Goal: Task Accomplishment & Management: Use online tool/utility

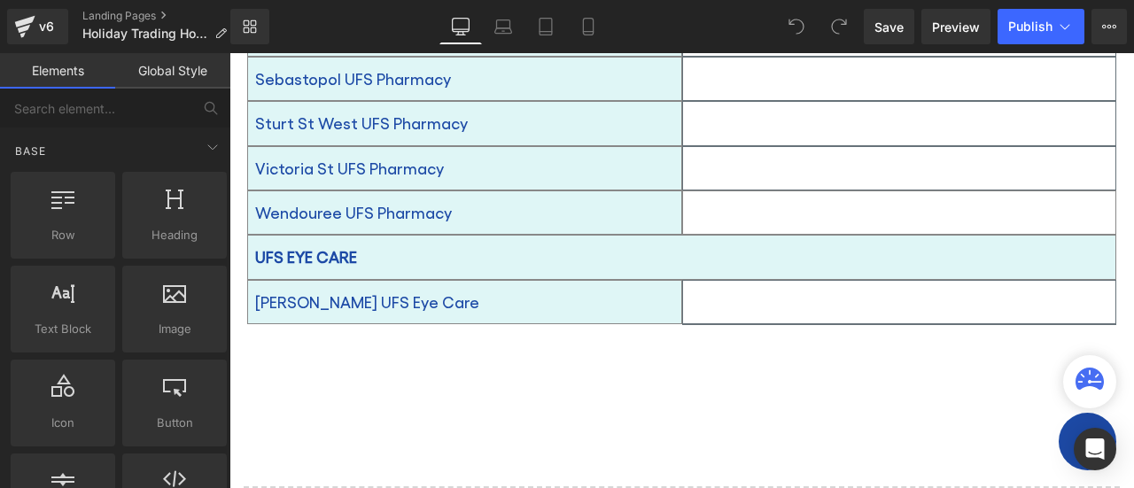
scroll to position [1709, 0]
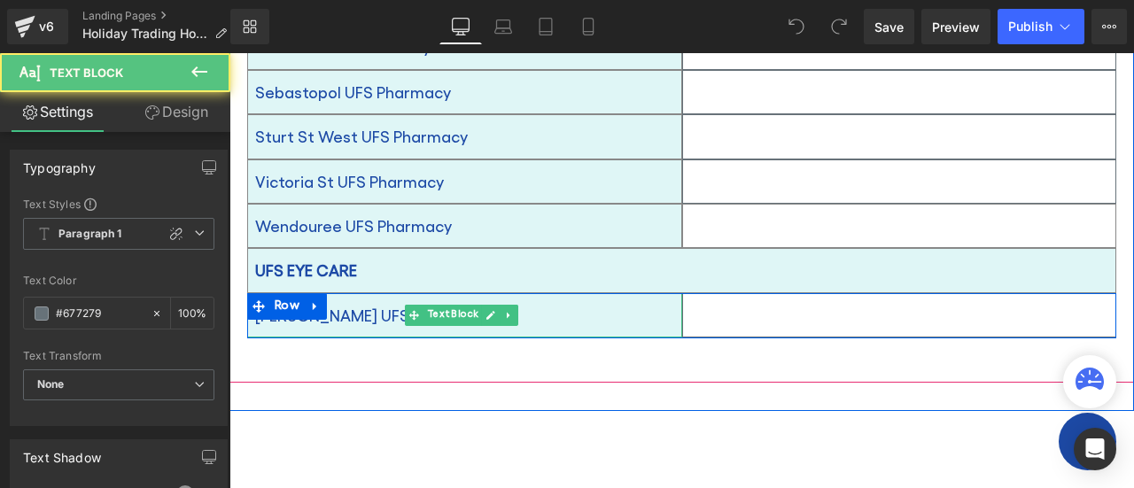
click at [655, 301] on p "[PERSON_NAME] UFS Eye Care" at bounding box center [464, 315] width 419 height 28
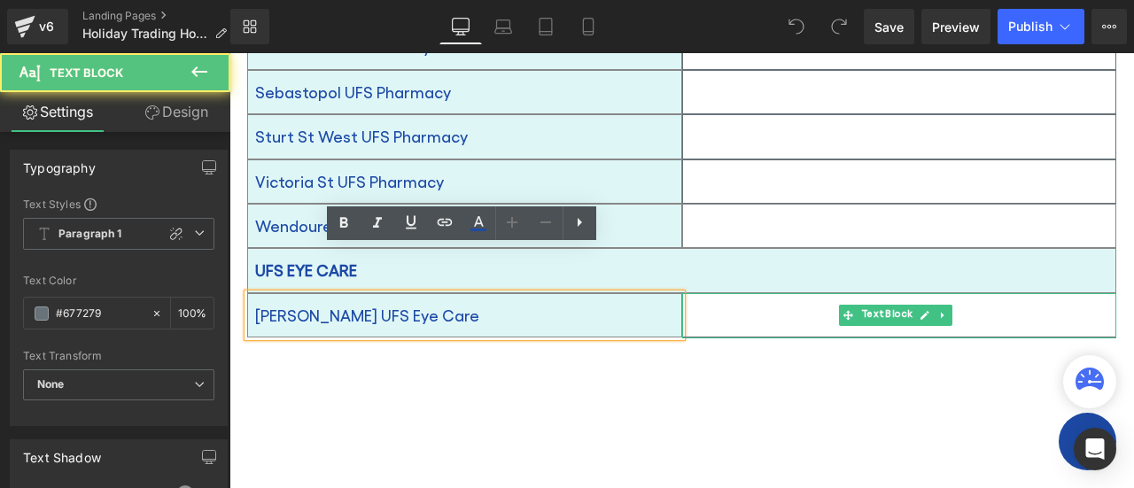
click at [749, 301] on p at bounding box center [899, 315] width 433 height 28
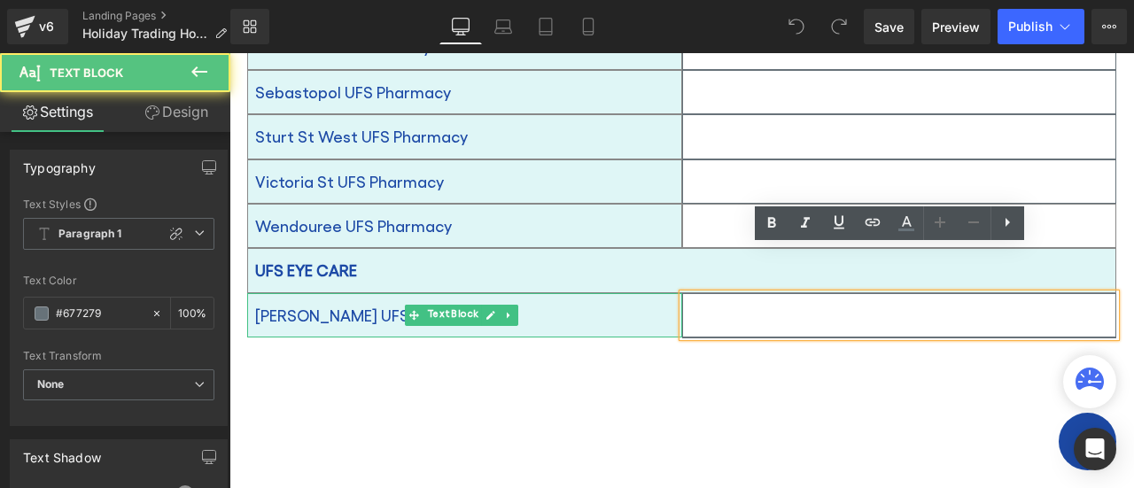
click at [617, 301] on p "[PERSON_NAME] UFS Eye Care" at bounding box center [464, 315] width 419 height 28
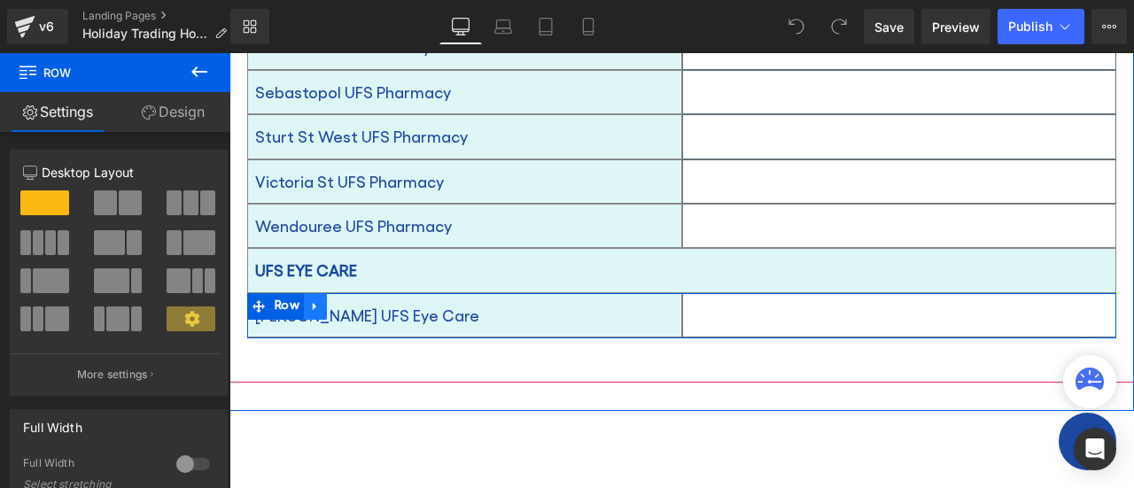
click at [317, 299] on icon at bounding box center [315, 305] width 12 height 13
click at [337, 300] on icon at bounding box center [338, 306] width 12 height 12
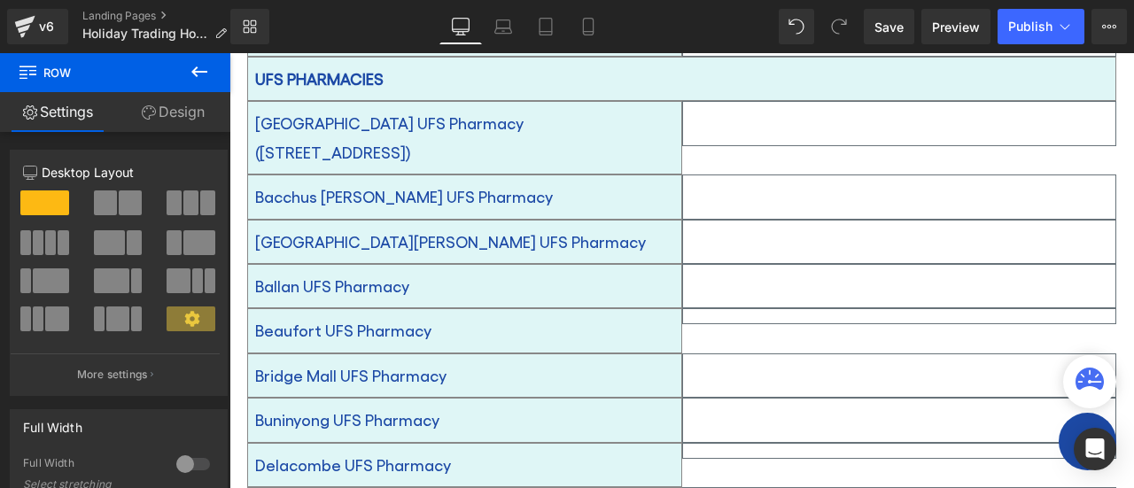
scroll to position [958, 0]
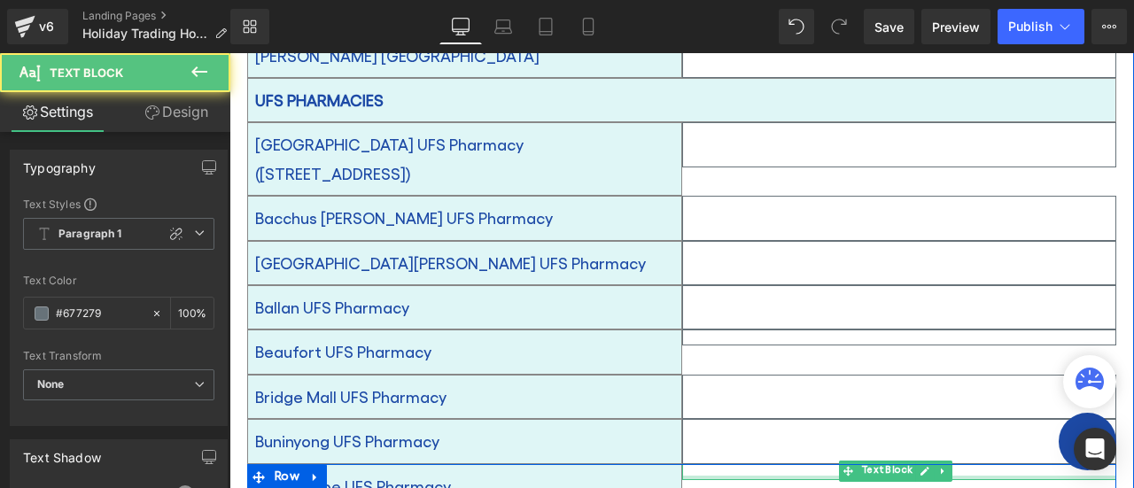
click at [804, 476] on div at bounding box center [899, 478] width 435 height 4
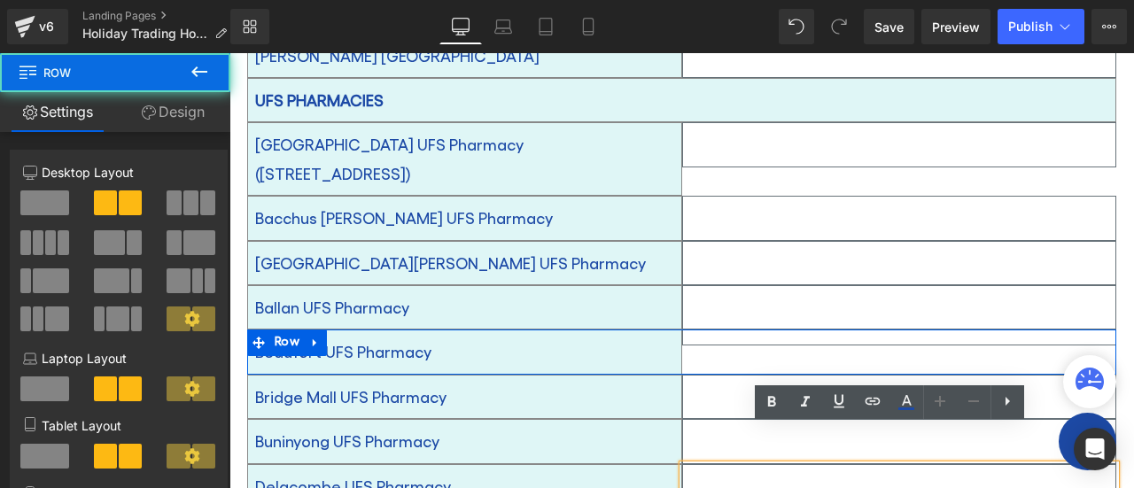
click at [749, 329] on div "Beaufort UFS Pharmacy Text Block Text Block Row" at bounding box center [681, 351] width 869 height 44
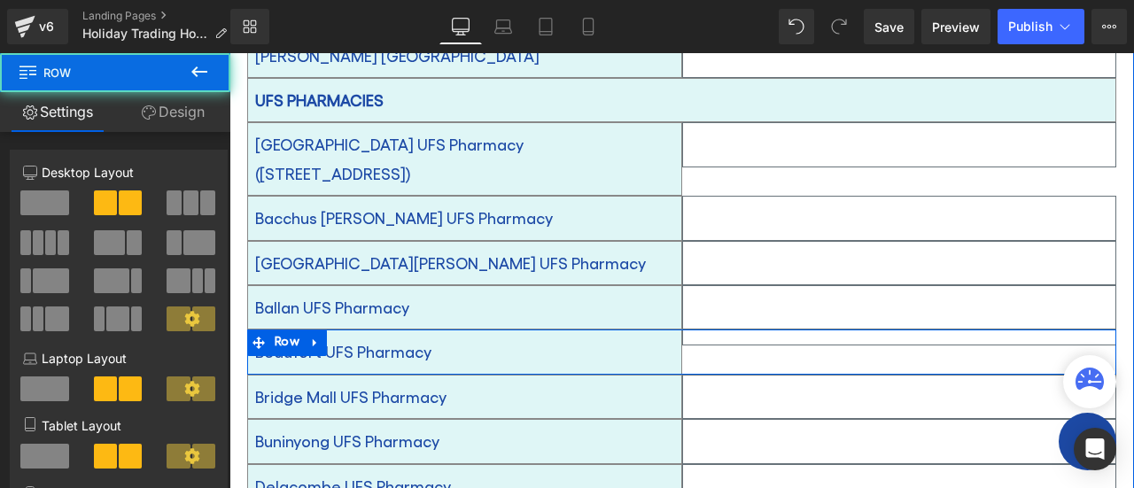
click at [756, 329] on div "Beaufort UFS Pharmacy Text Block Text Block Row" at bounding box center [681, 351] width 869 height 44
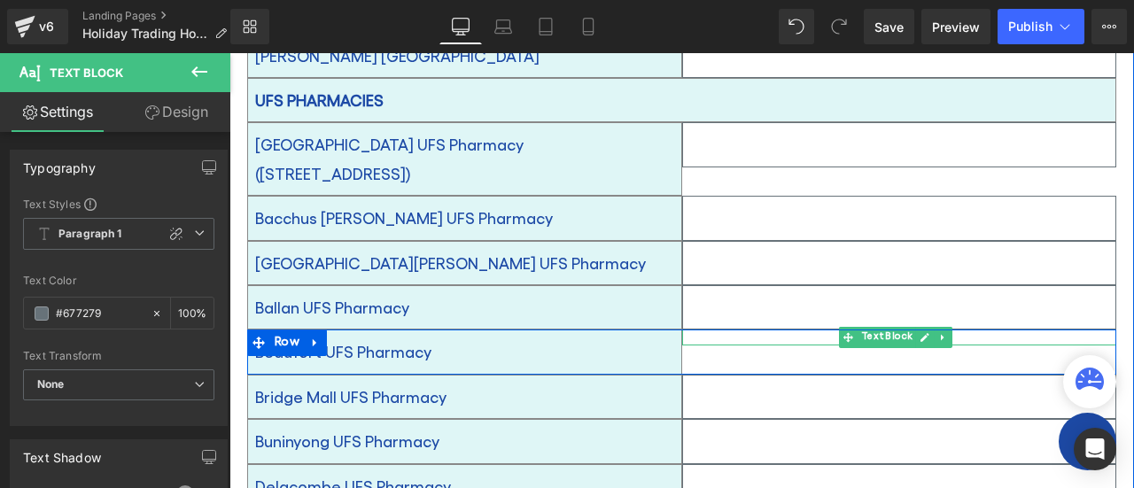
click at [738, 329] on div at bounding box center [899, 337] width 435 height 16
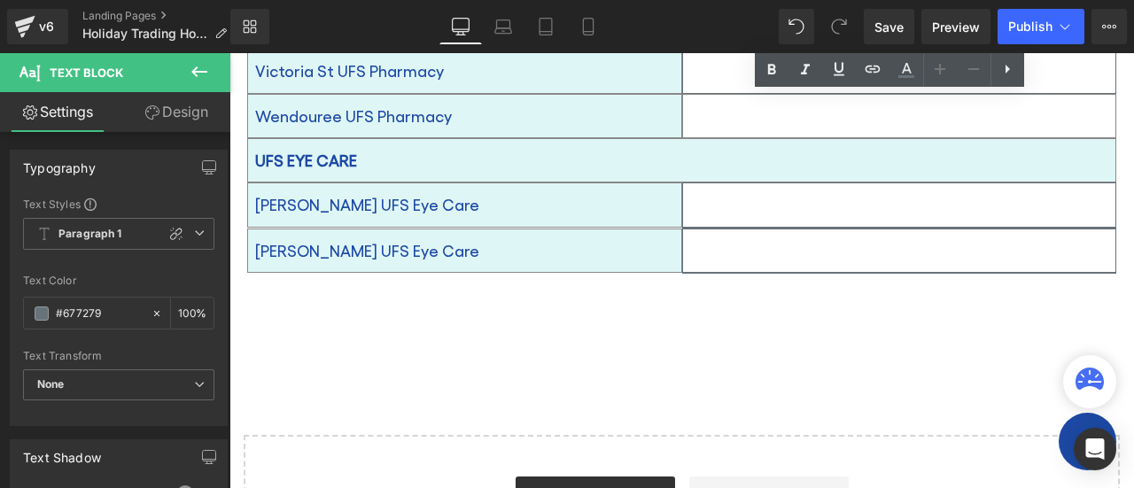
scroll to position [1724, 0]
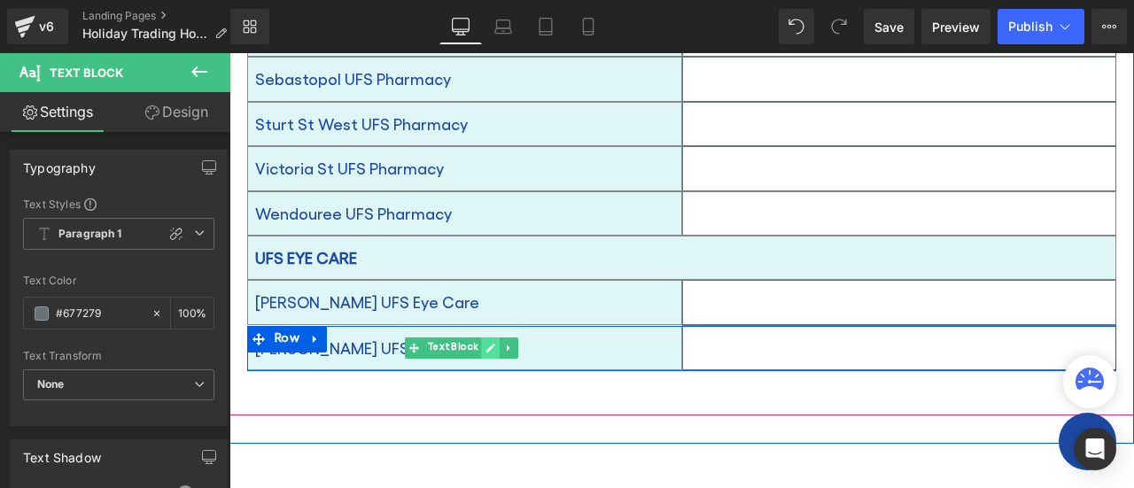
click at [485, 343] on icon at bounding box center [490, 348] width 10 height 11
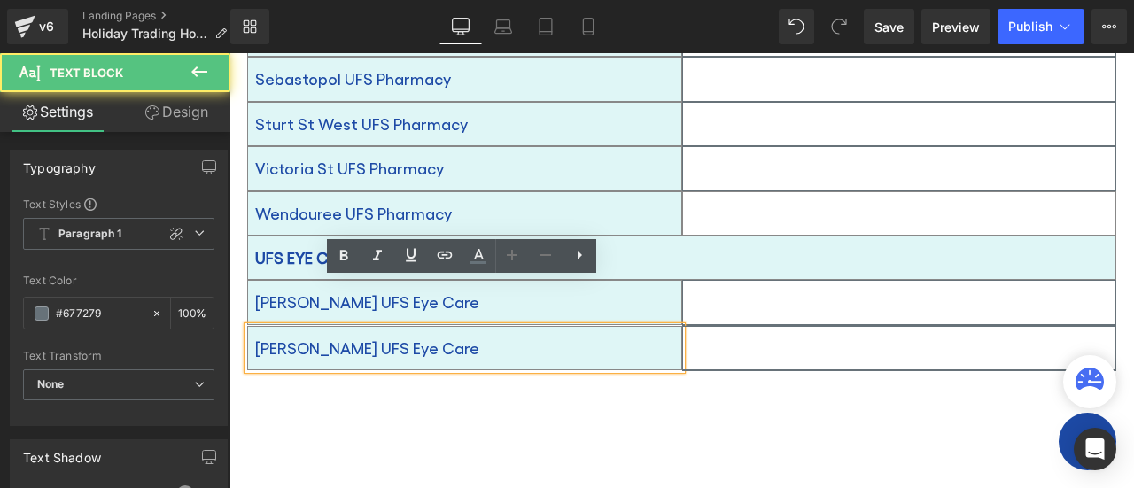
click at [299, 338] on font "[PERSON_NAME] UFS Eye Care" at bounding box center [367, 347] width 224 height 19
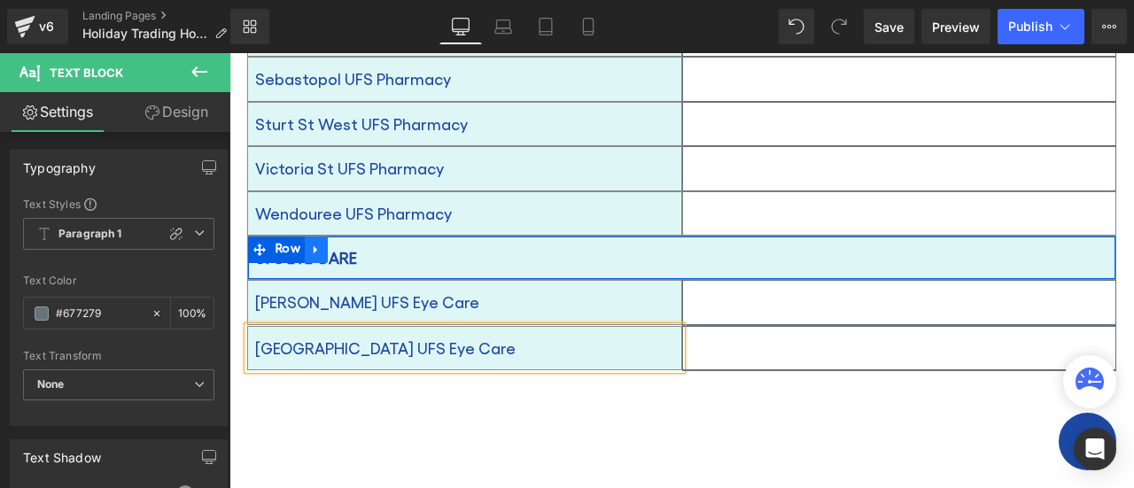
click at [320, 243] on icon at bounding box center [316, 249] width 12 height 13
click at [338, 244] on icon at bounding box center [339, 250] width 12 height 12
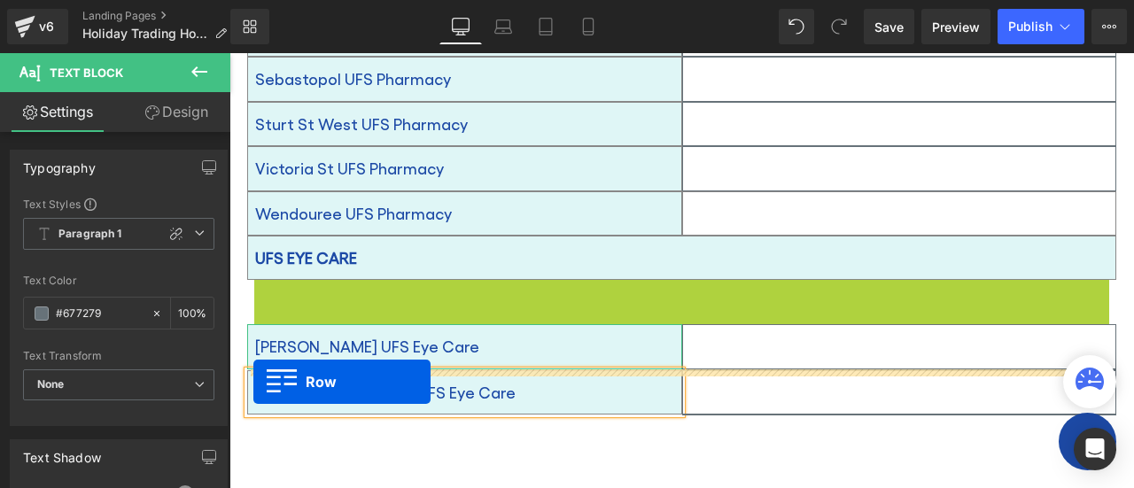
drag, startPoint x: 257, startPoint y: 249, endPoint x: 253, endPoint y: 382, distance: 132.9
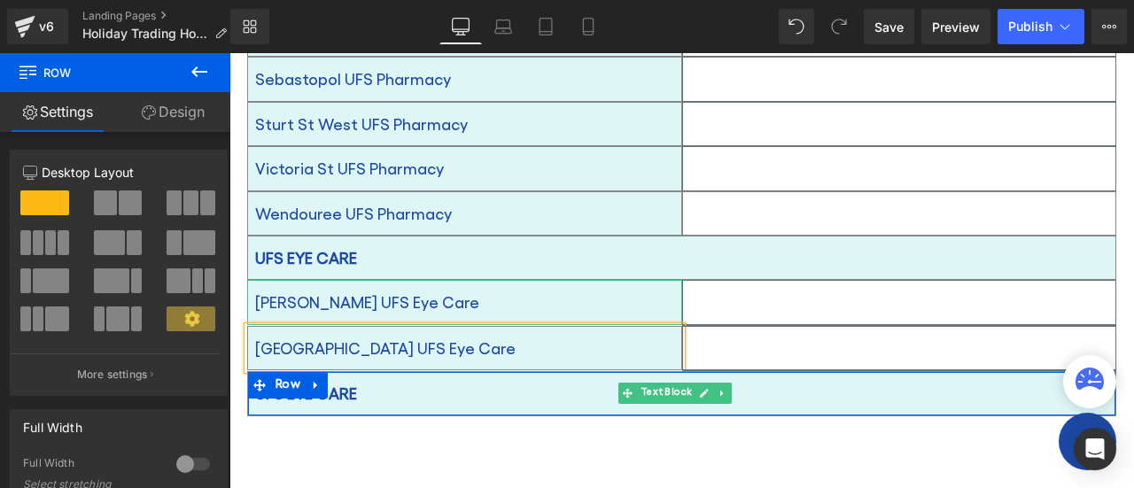
click at [358, 379] on p "UFS EYE CARE" at bounding box center [681, 393] width 853 height 28
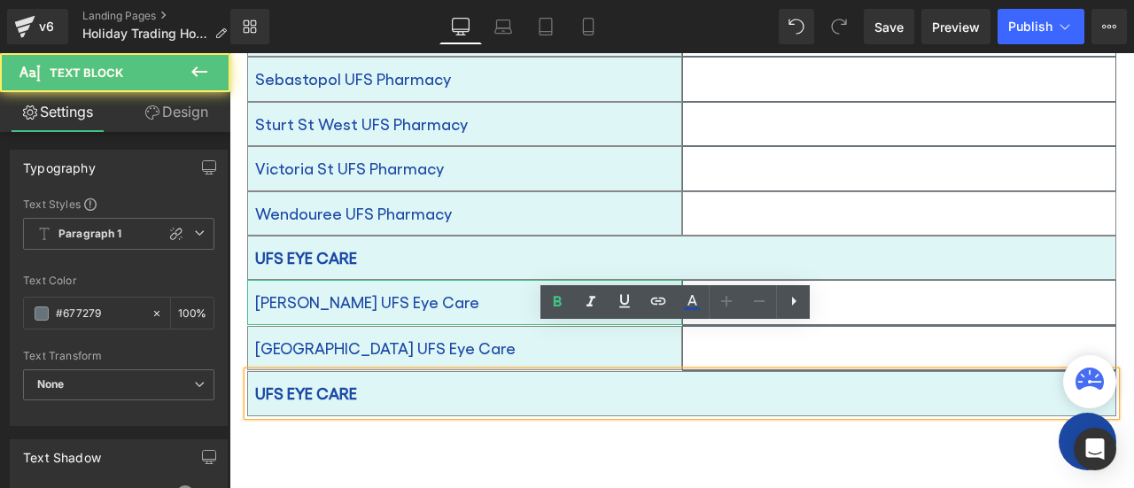
click at [352, 383] on strong "UFS EYE CARE" at bounding box center [306, 392] width 102 height 19
click at [358, 379] on p "UFS EYE CARE" at bounding box center [681, 393] width 853 height 28
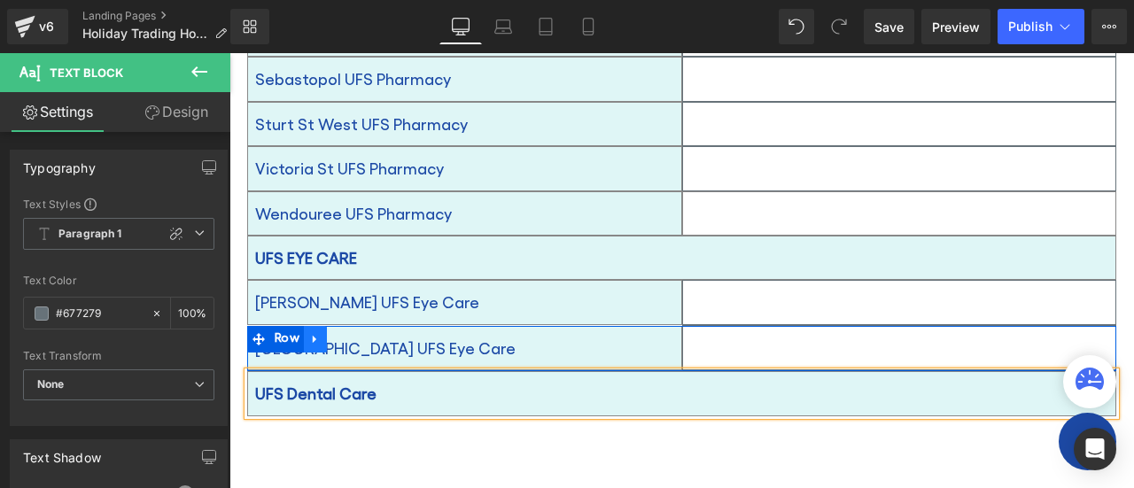
click at [313, 332] on icon at bounding box center [315, 338] width 12 height 13
click at [345, 326] on link at bounding box center [338, 339] width 23 height 27
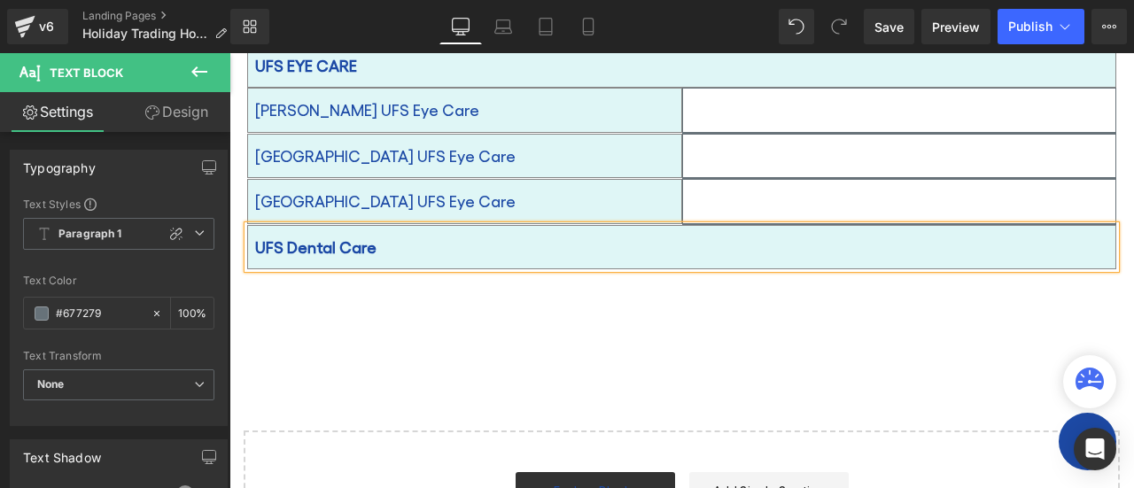
scroll to position [1925, 0]
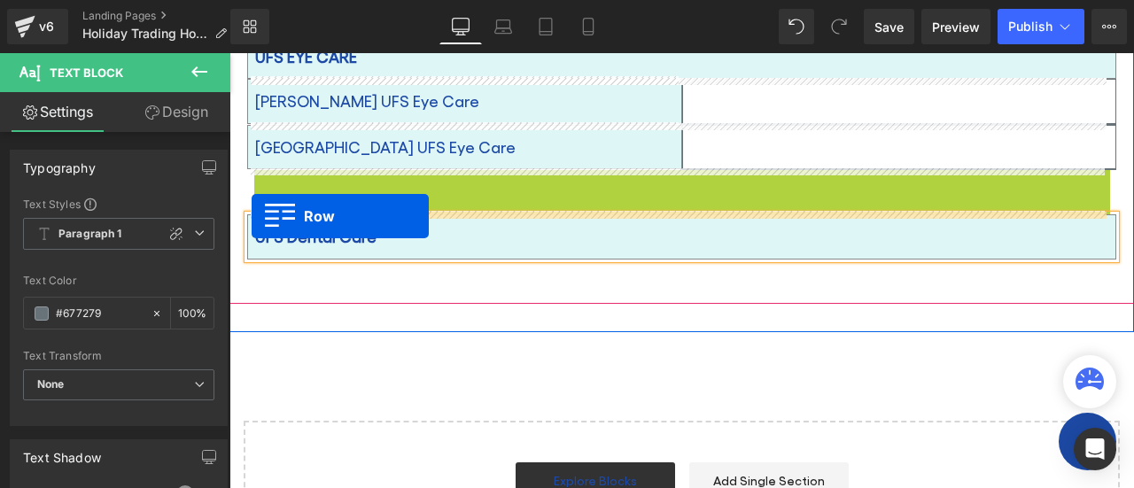
drag, startPoint x: 254, startPoint y: 135, endPoint x: 252, endPoint y: 216, distance: 80.6
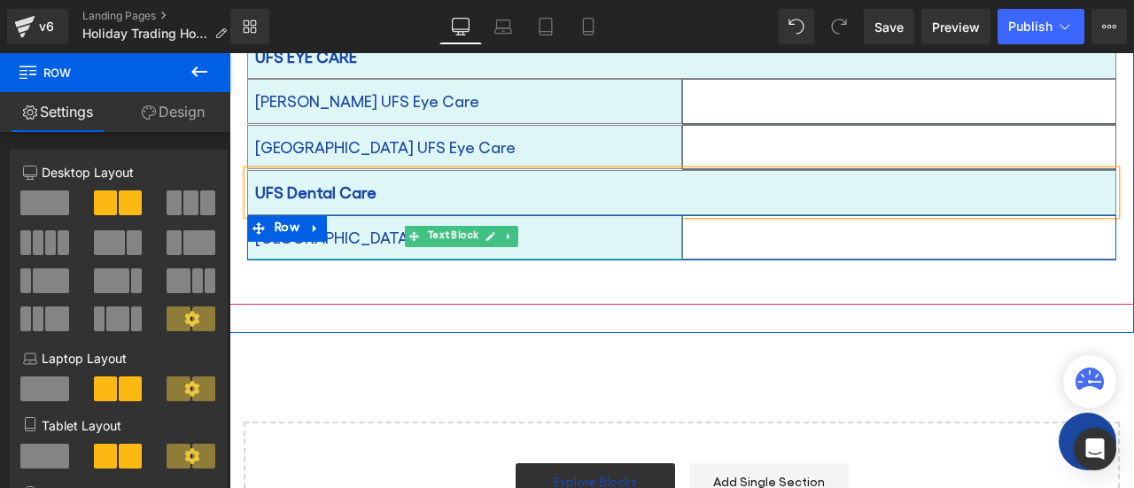
click at [362, 228] on font "[GEOGRAPHIC_DATA] UFS Eye Care" at bounding box center [385, 237] width 260 height 19
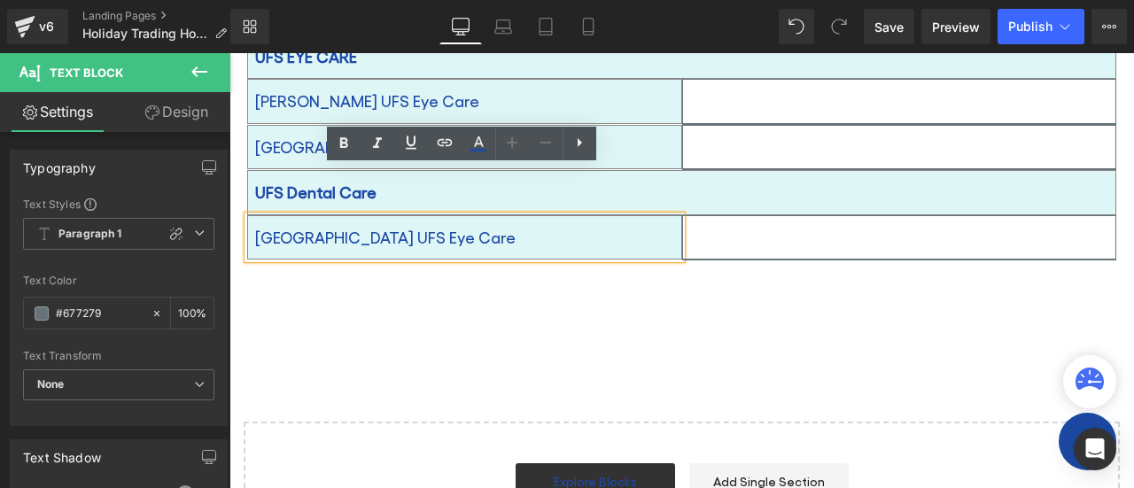
click at [439, 223] on p "[GEOGRAPHIC_DATA] UFS Eye Care" at bounding box center [464, 237] width 419 height 28
click at [393, 228] on font "[GEOGRAPHIC_DATA] UFS Eye Care" at bounding box center [385, 237] width 260 height 19
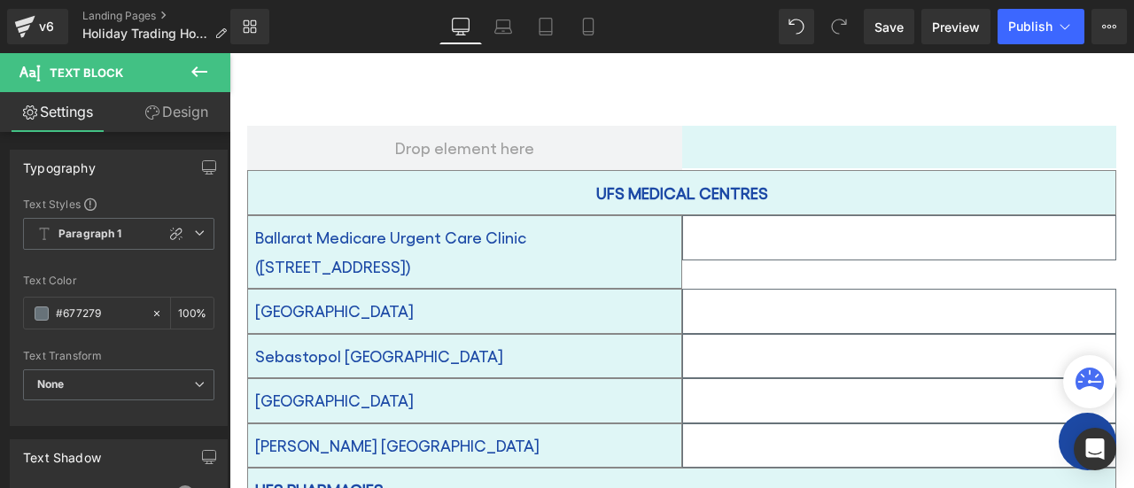
scroll to position [546, 0]
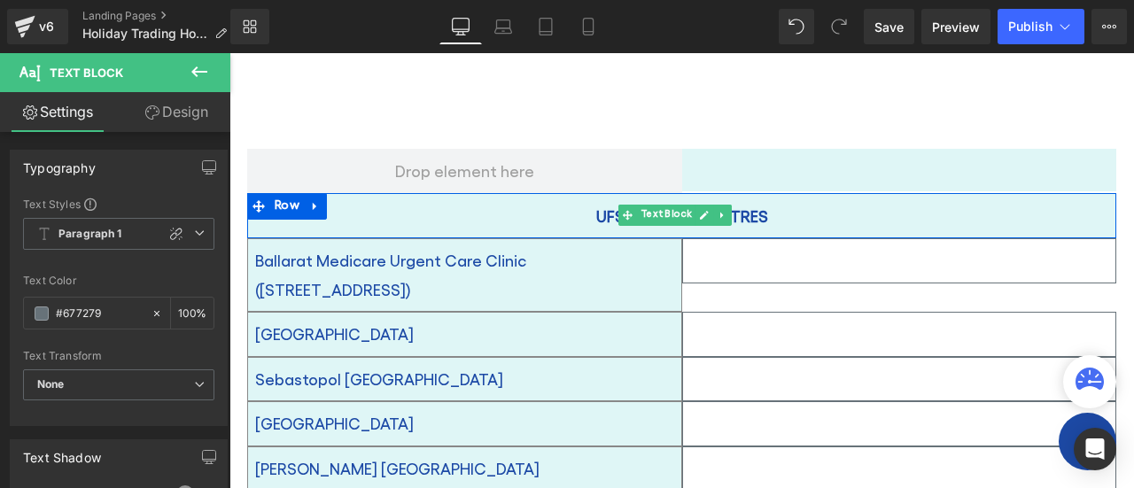
click at [584, 217] on div "UFS MEDICAL CENTRES" at bounding box center [681, 216] width 869 height 46
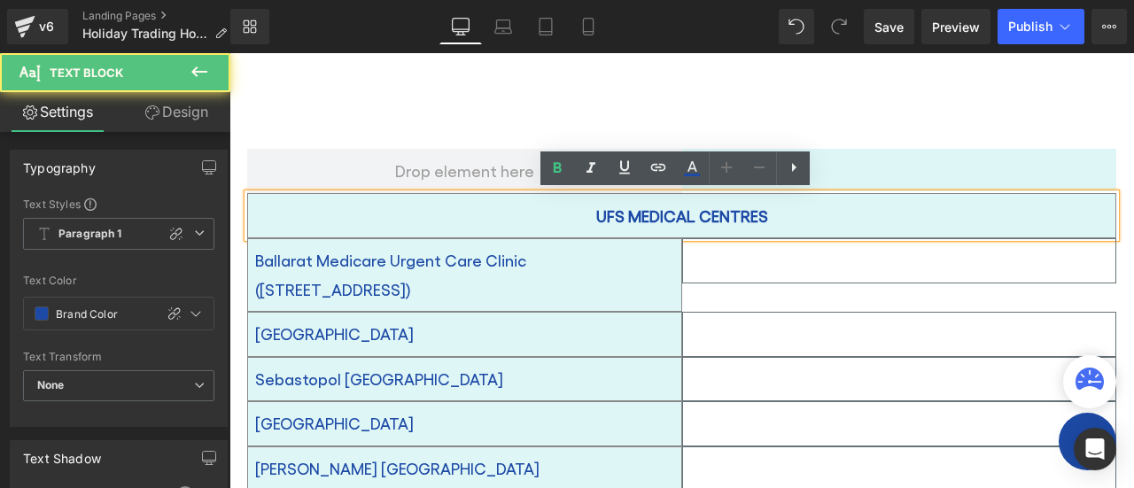
click at [596, 213] on strong "UFS MEDICAL CENTRES" at bounding box center [682, 215] width 172 height 19
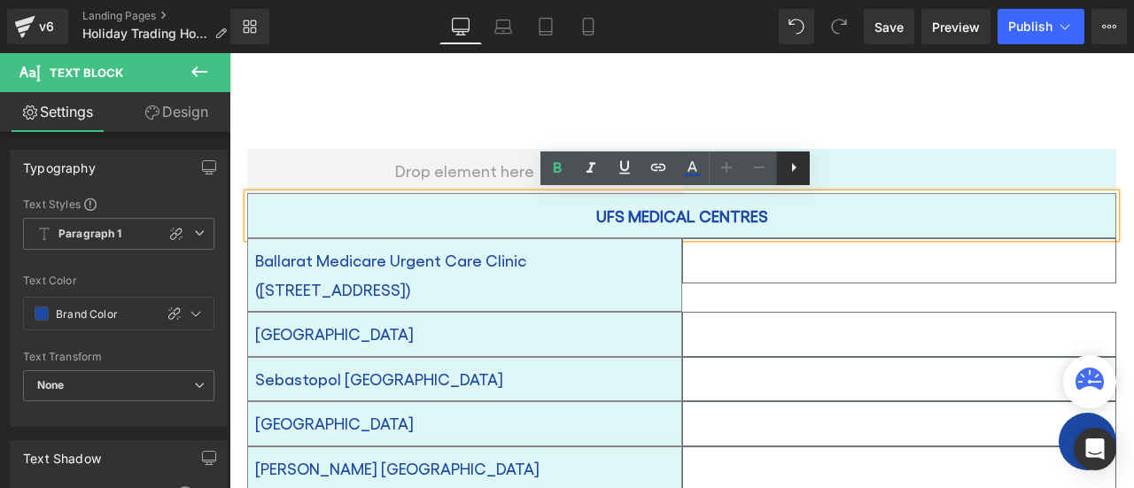
click at [794, 167] on icon at bounding box center [794, 167] width 4 height 9
click at [577, 214] on div "UFS MEDICAL CENTRES" at bounding box center [681, 216] width 869 height 46
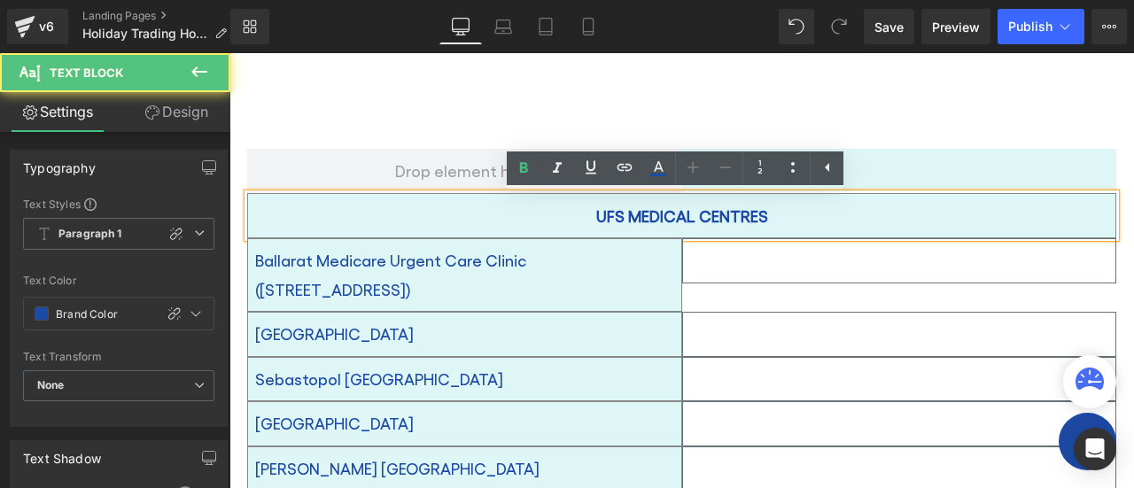
click at [596, 213] on strong "UFS MEDICAL CENTRES" at bounding box center [682, 215] width 172 height 19
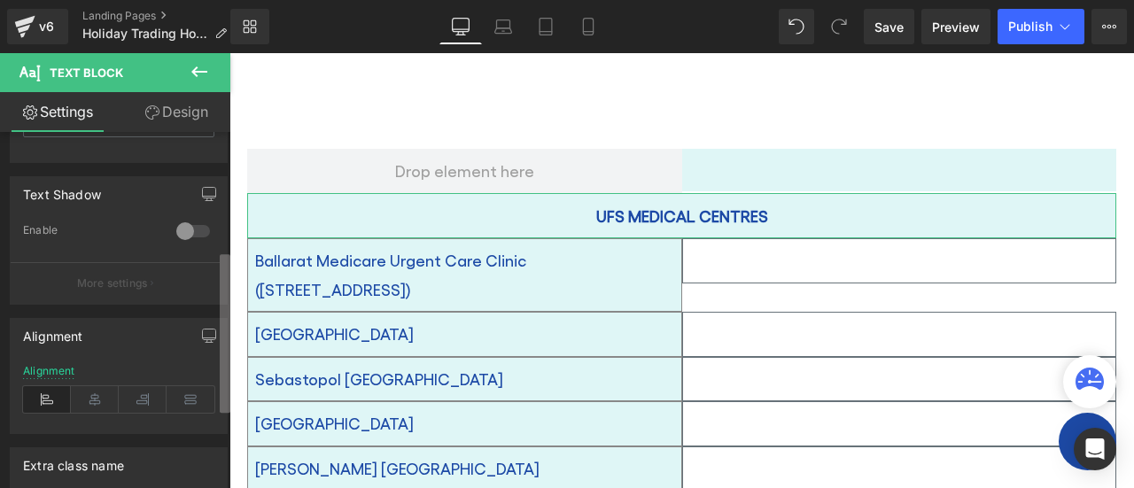
scroll to position [312, 0]
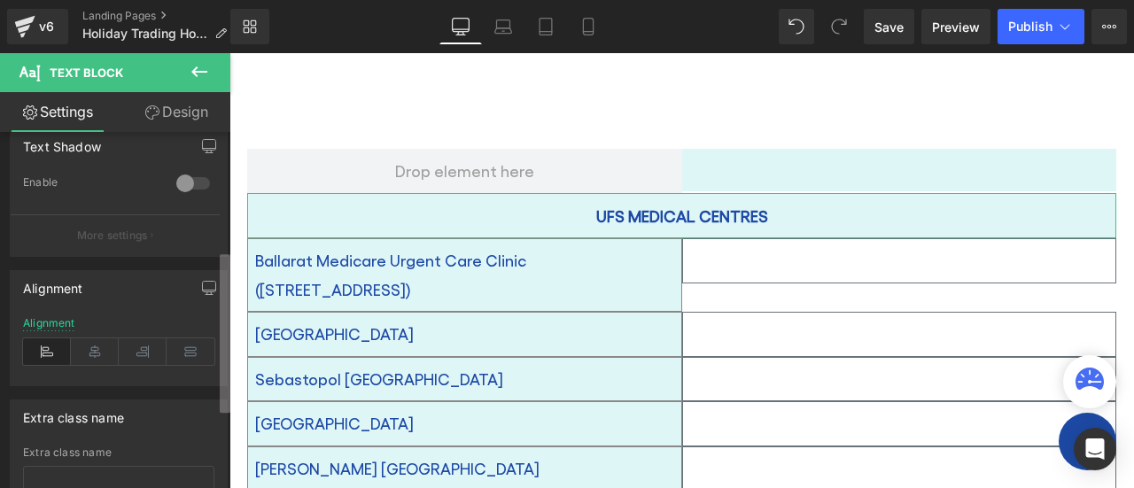
click at [209, 293] on div "Typography Text Styles Custom Paragraph 1 Paragraph 2 Paragraph 3 Paragraph 4 P…" at bounding box center [115, 314] width 230 height 364
click at [46, 346] on icon at bounding box center [47, 351] width 48 height 27
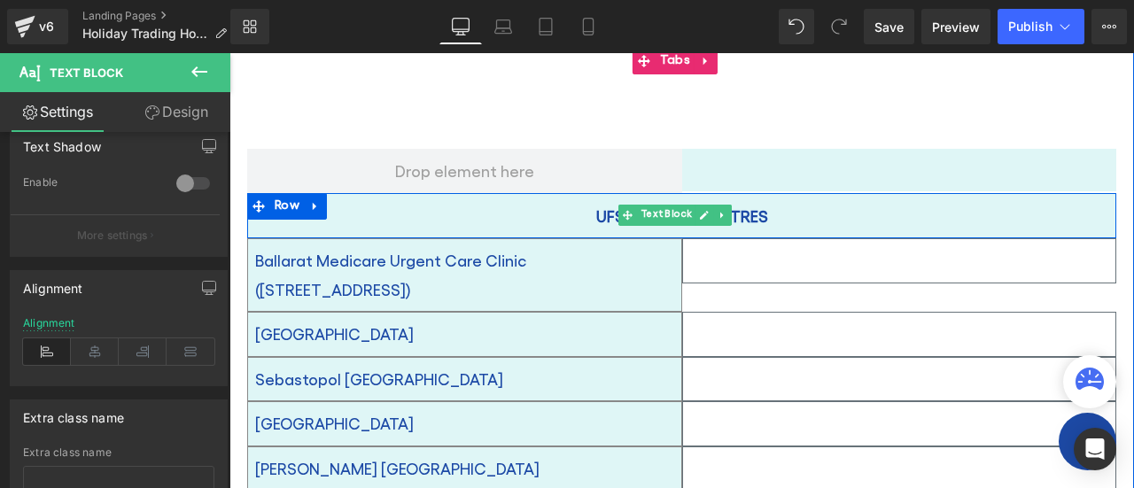
click at [596, 213] on strong "UFS MEDICAL CENTRES" at bounding box center [682, 215] width 172 height 19
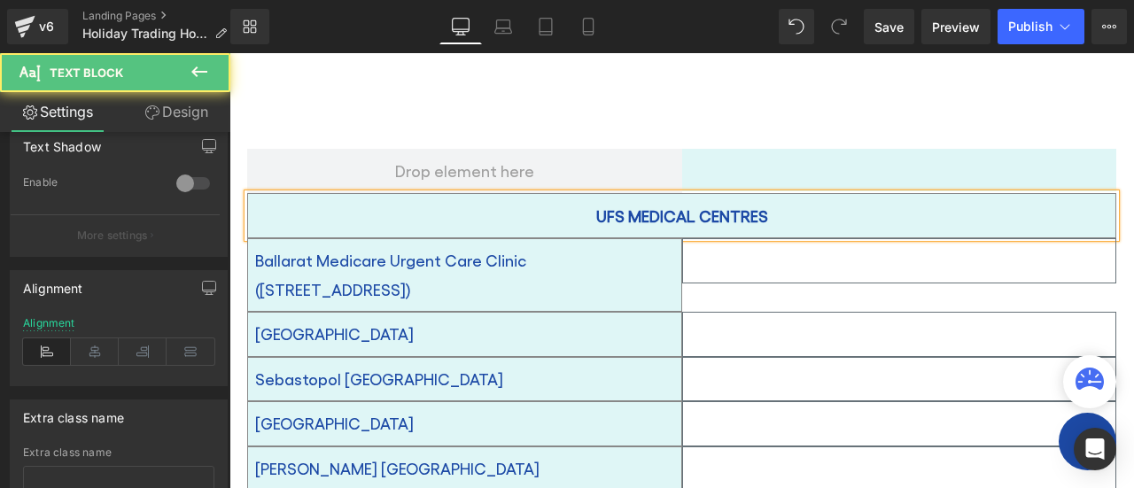
click at [596, 214] on strong "UFS MEDICAL CENTRES" at bounding box center [682, 215] width 172 height 19
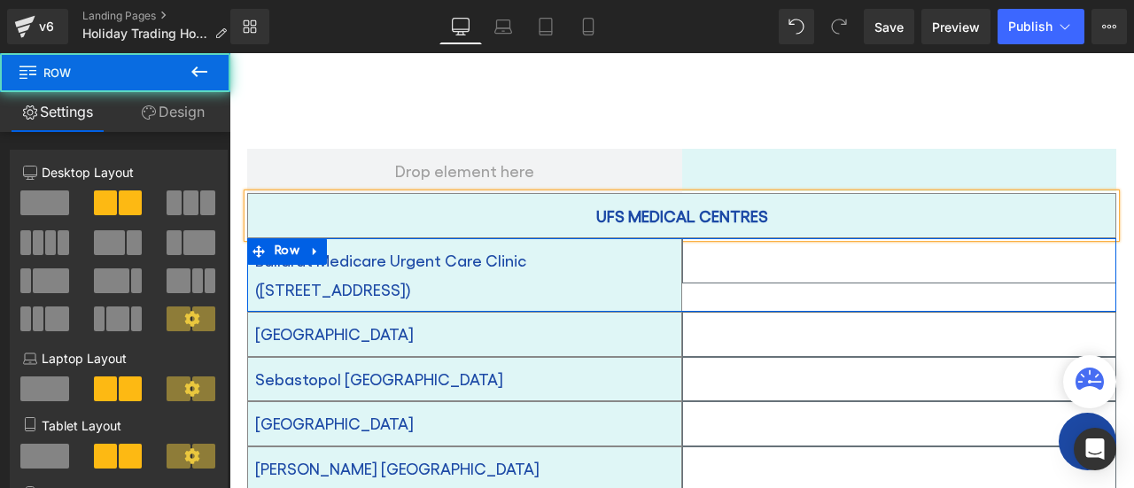
click at [759, 284] on div "Ballarat Medicare Urgent Care Clinic ([STREET_ADDRESS]) Text Block Text Block R…" at bounding box center [681, 275] width 869 height 74
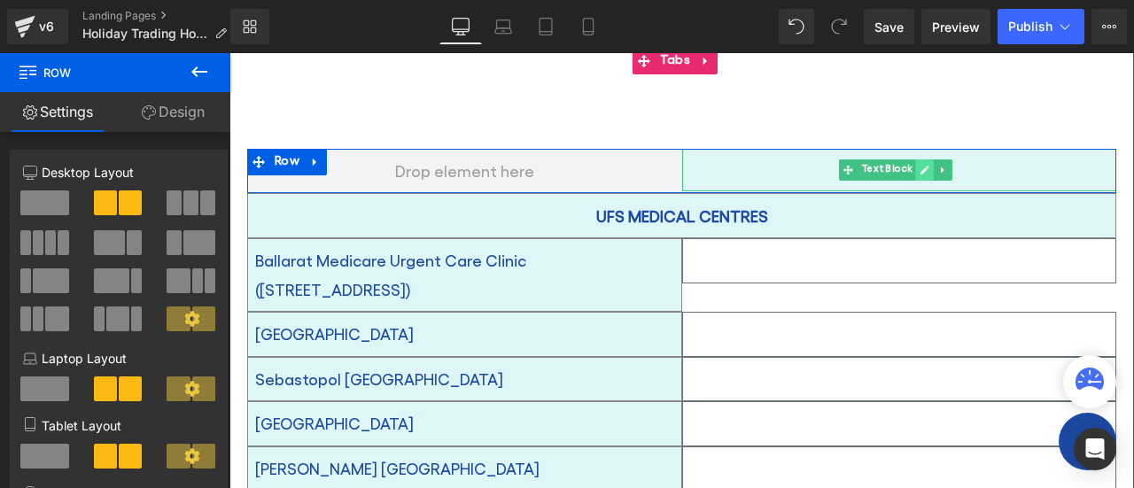
click at [915, 167] on link at bounding box center [924, 169] width 19 height 21
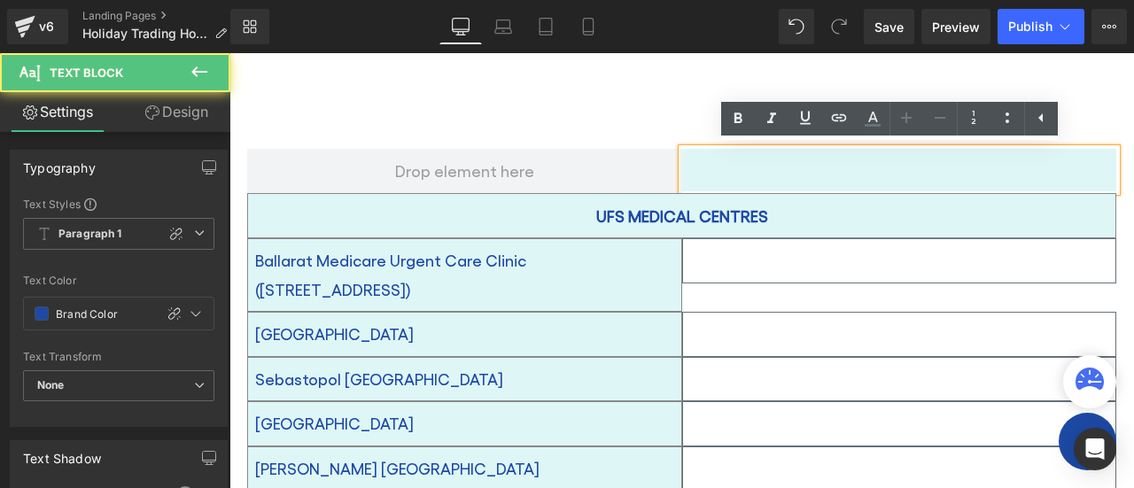
click at [874, 166] on p at bounding box center [899, 170] width 435 height 28
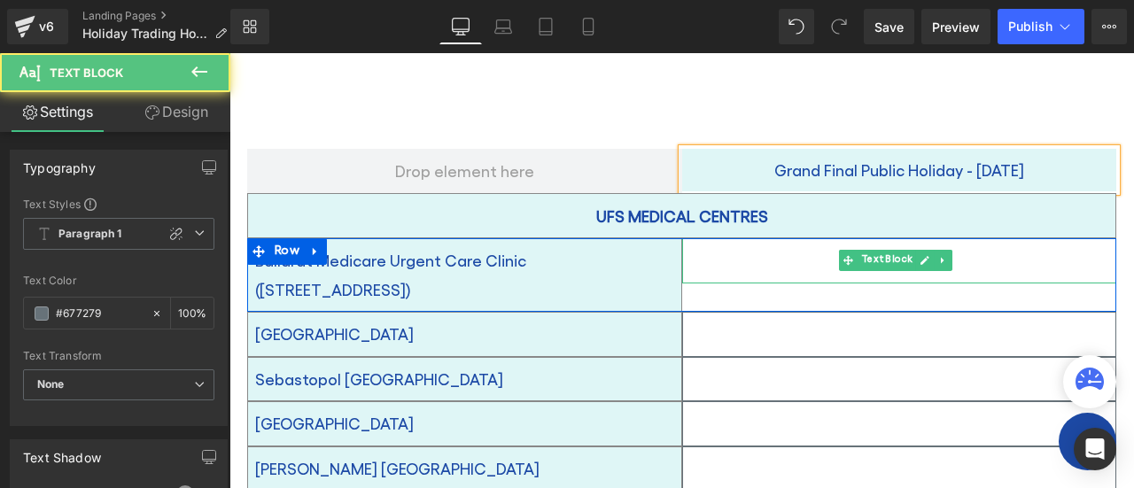
click at [807, 253] on p at bounding box center [899, 260] width 433 height 28
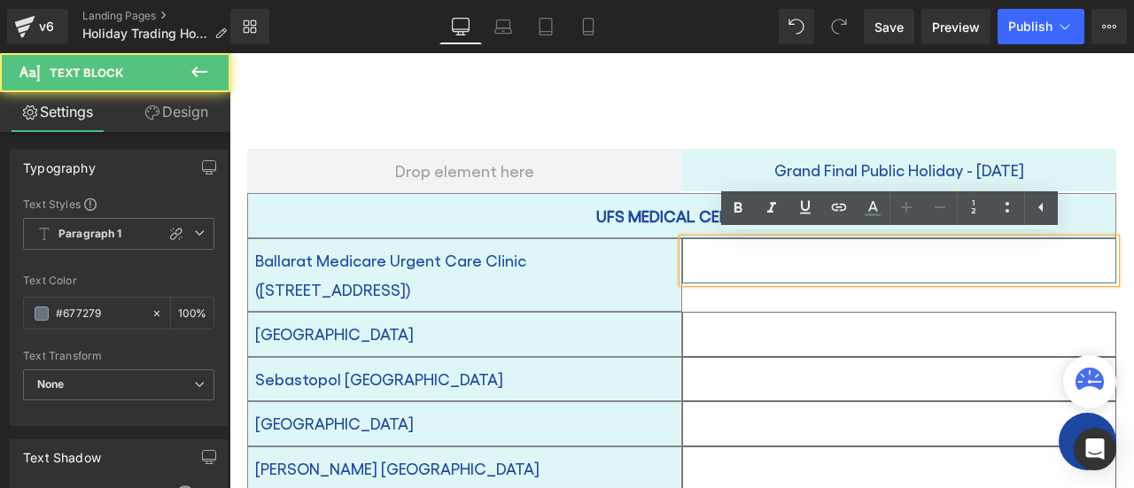
click at [742, 247] on p at bounding box center [899, 260] width 433 height 28
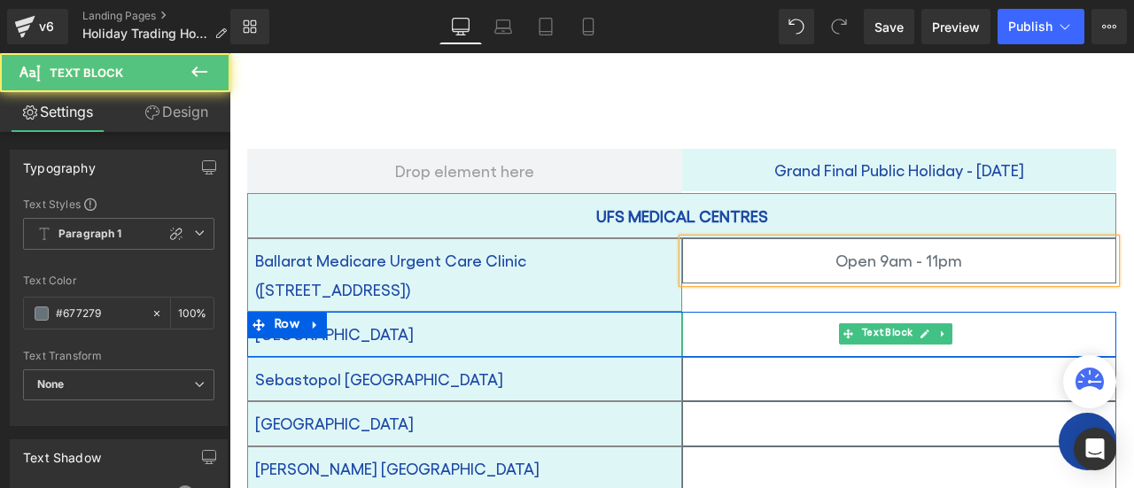
click at [774, 336] on p at bounding box center [899, 334] width 433 height 28
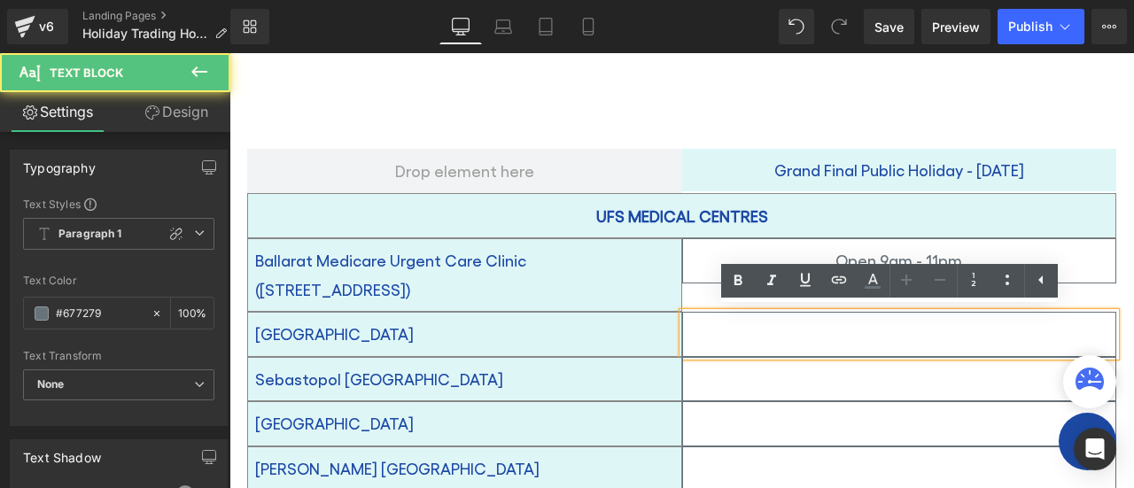
click at [809, 328] on p at bounding box center [899, 334] width 433 height 28
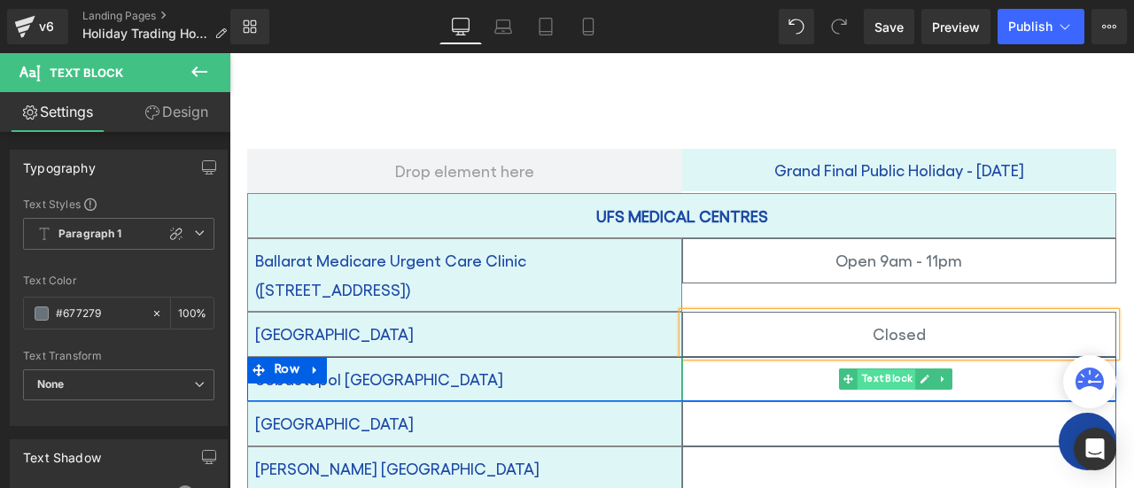
click at [882, 369] on span "Text Block" at bounding box center [886, 378] width 58 height 21
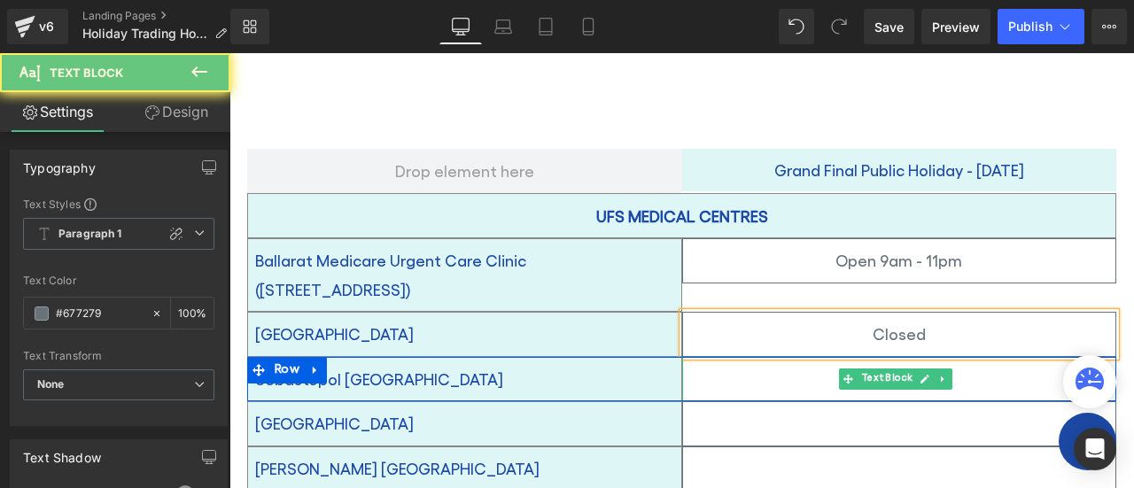
click at [793, 389] on p at bounding box center [899, 379] width 433 height 28
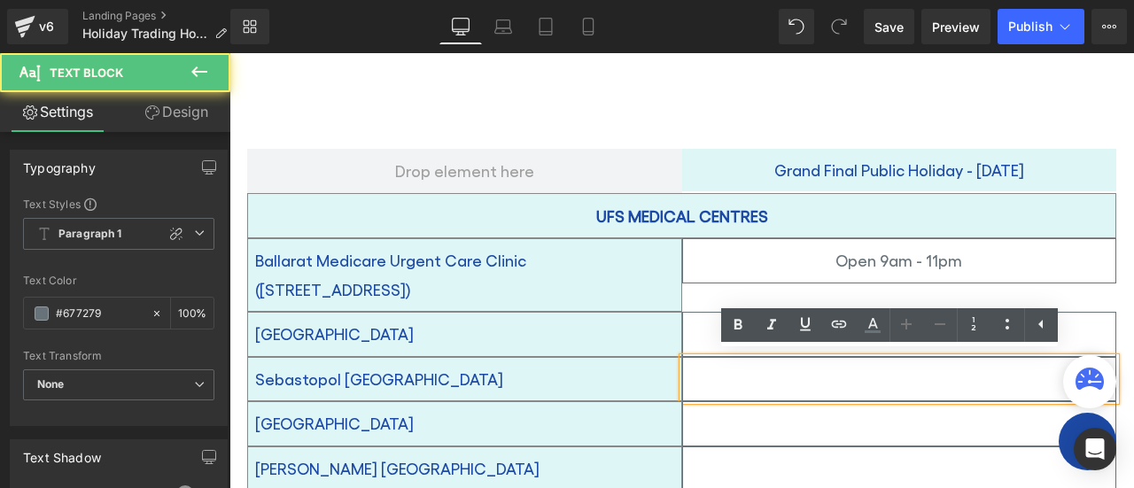
click at [793, 389] on p at bounding box center [899, 379] width 433 height 28
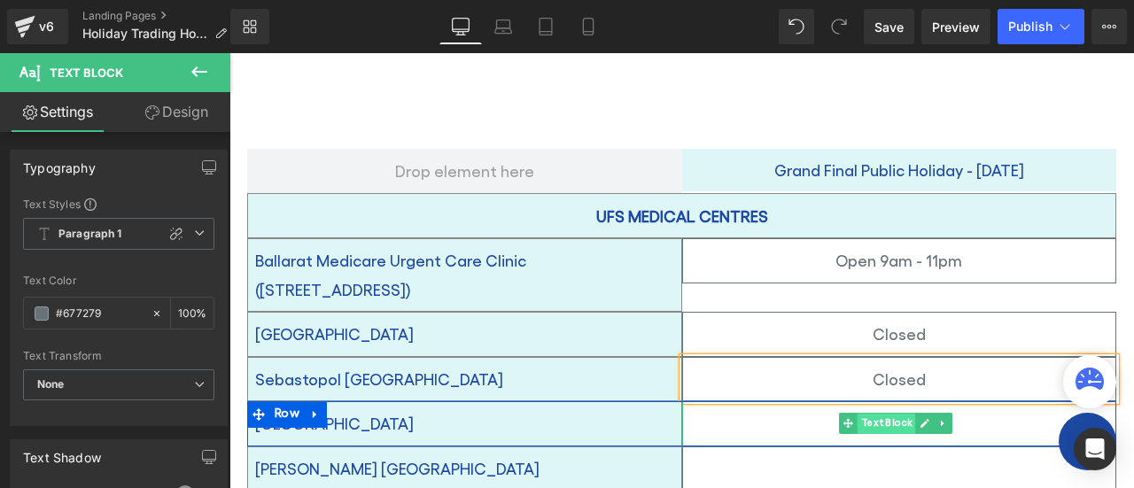
click at [891, 428] on span "Text Block" at bounding box center [886, 424] width 58 height 21
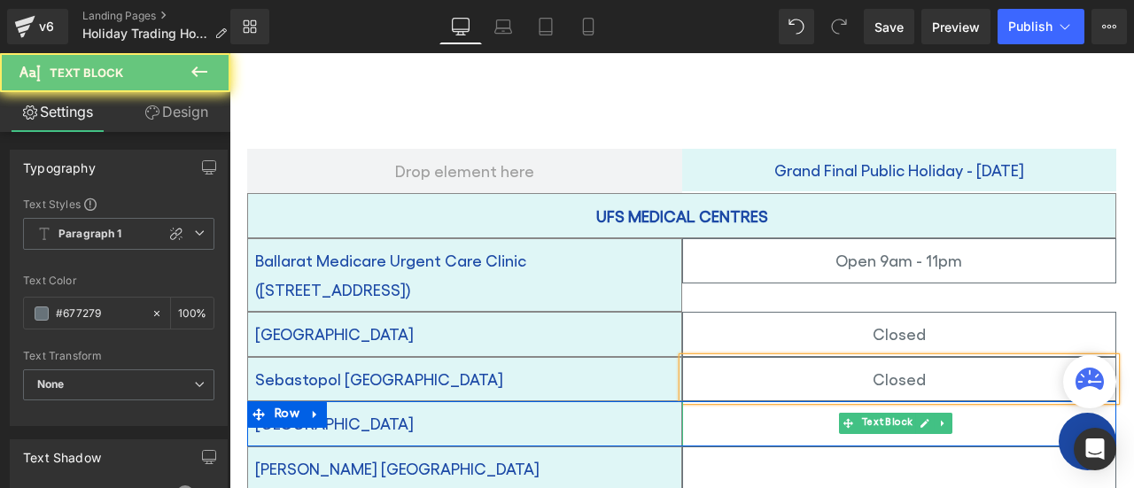
click at [819, 417] on p at bounding box center [899, 423] width 433 height 28
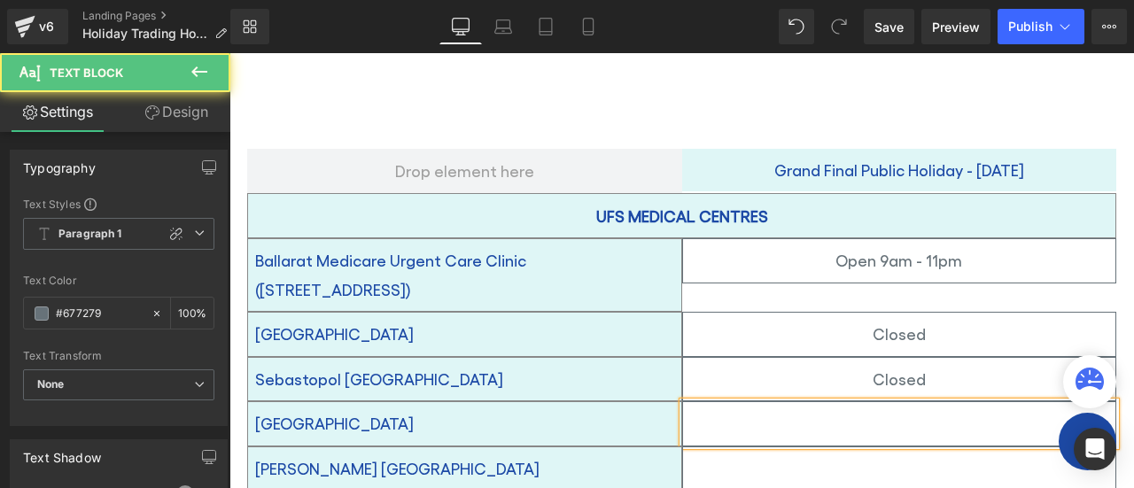
click at [898, 422] on p at bounding box center [899, 423] width 433 height 28
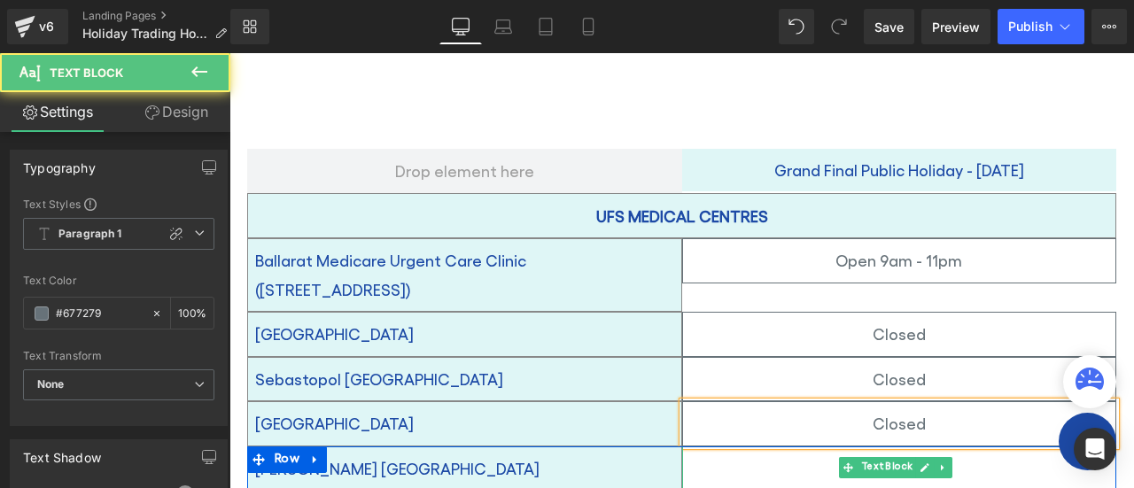
click at [792, 461] on p at bounding box center [899, 468] width 433 height 28
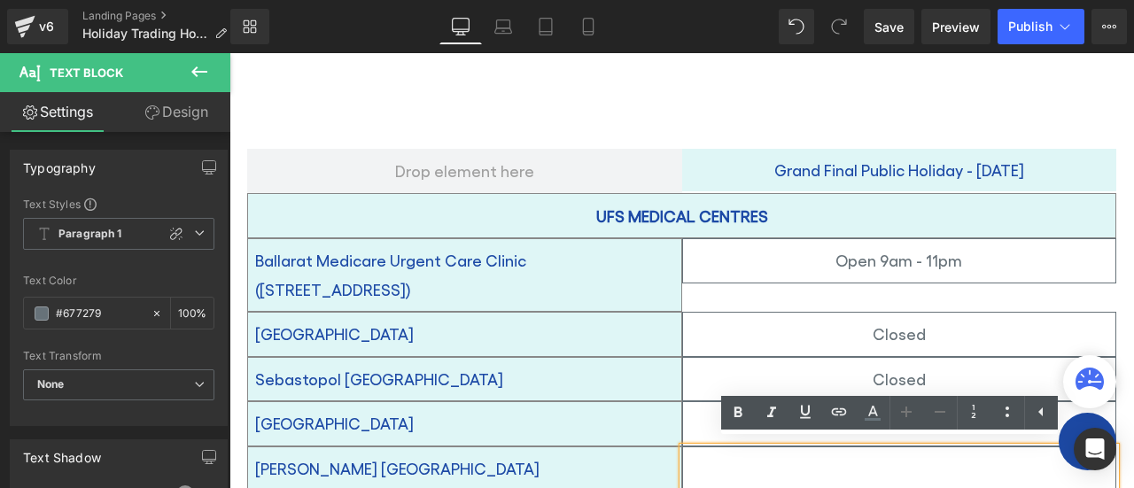
click at [845, 469] on p at bounding box center [899, 468] width 433 height 28
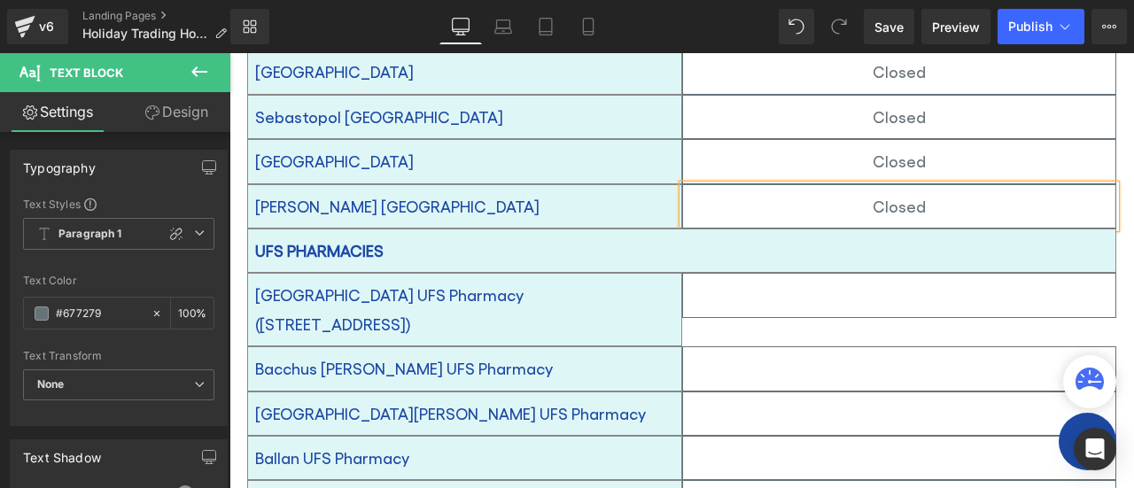
scroll to position [825, 0]
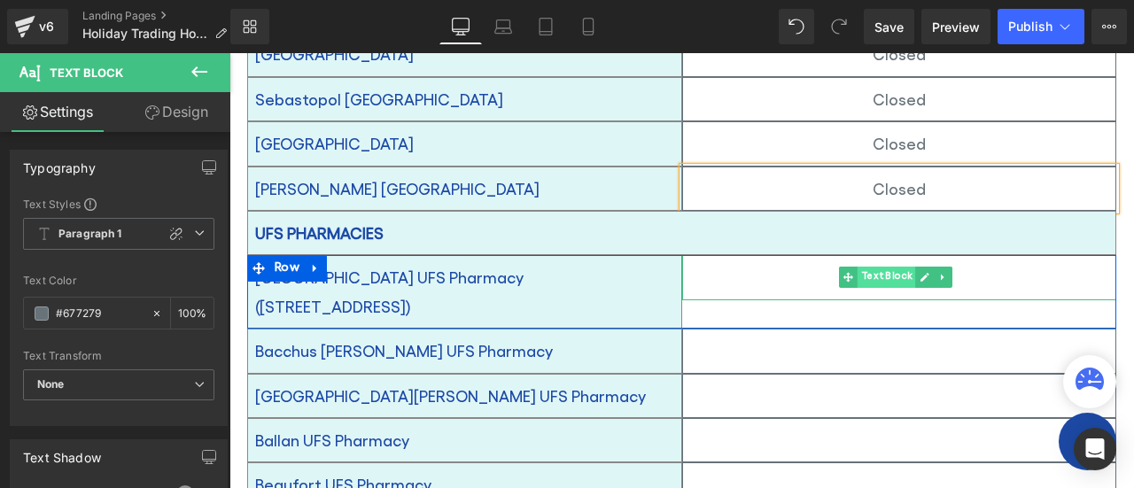
click at [896, 269] on span "Text Block" at bounding box center [886, 277] width 58 height 21
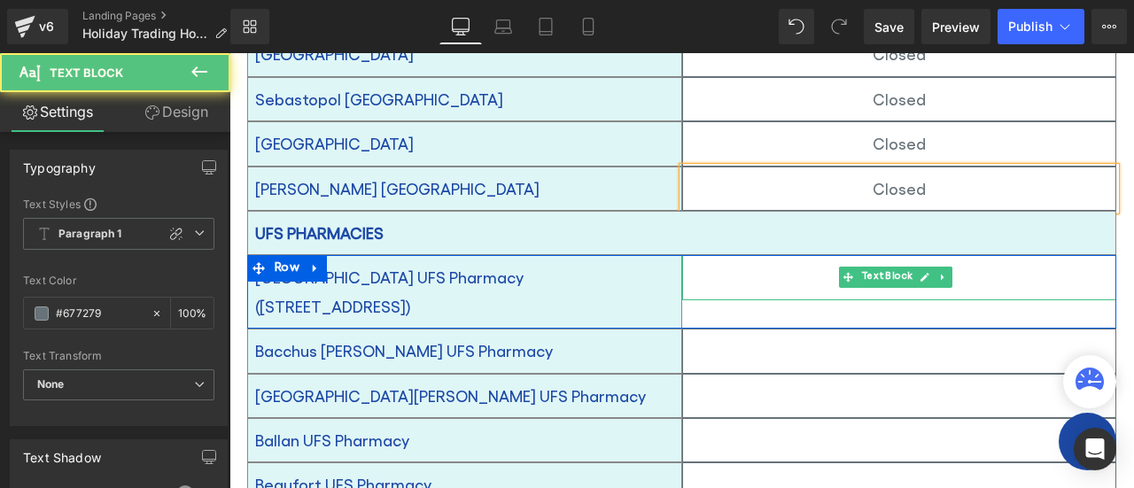
click at [805, 280] on p at bounding box center [899, 277] width 433 height 28
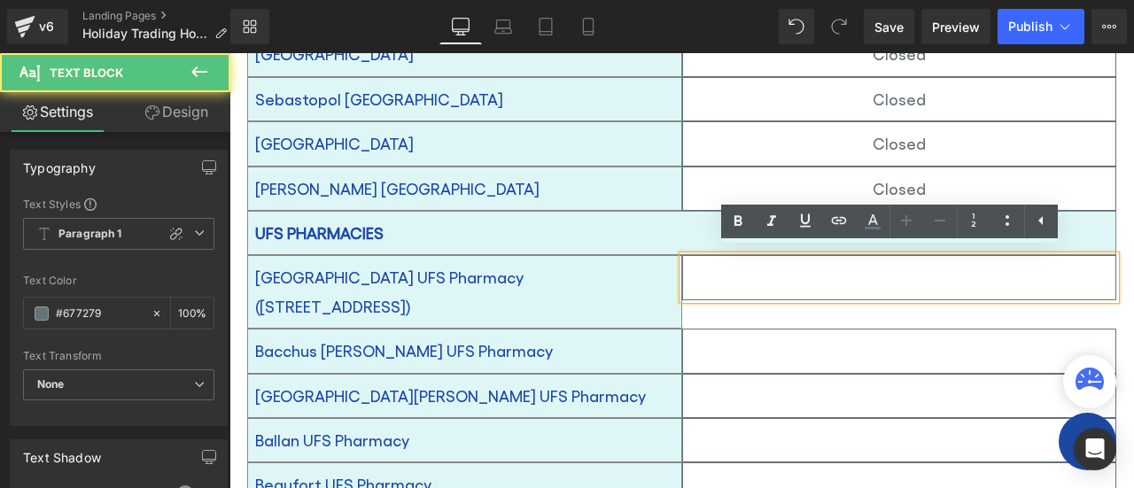
click at [830, 272] on p at bounding box center [899, 277] width 433 height 28
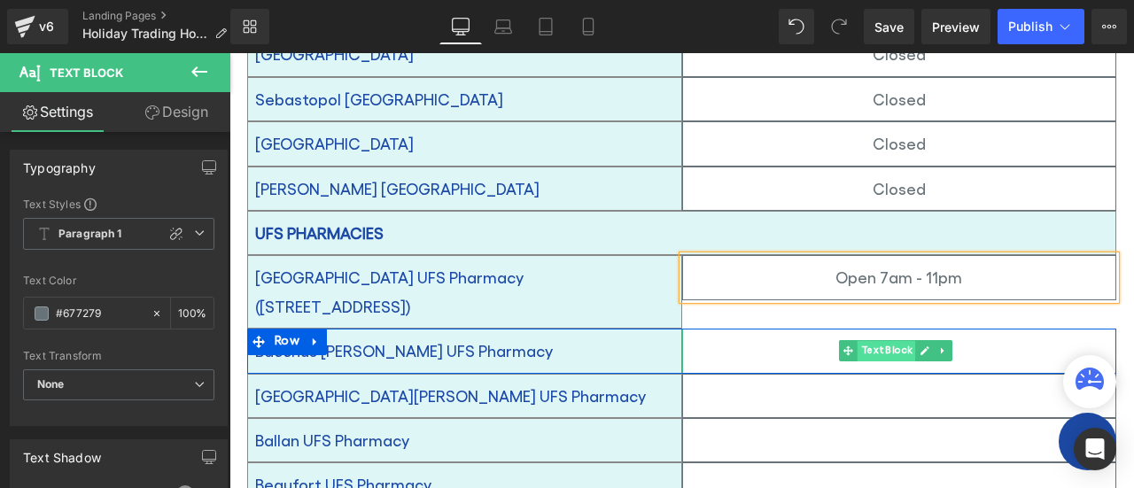
click at [889, 341] on span "Text Block" at bounding box center [886, 351] width 58 height 21
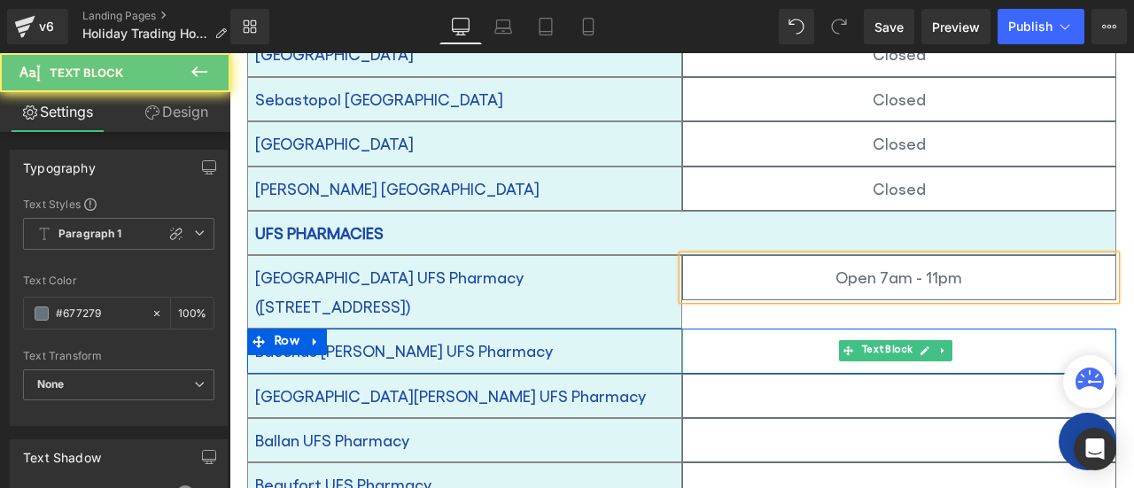
click at [805, 337] on p at bounding box center [899, 351] width 433 height 28
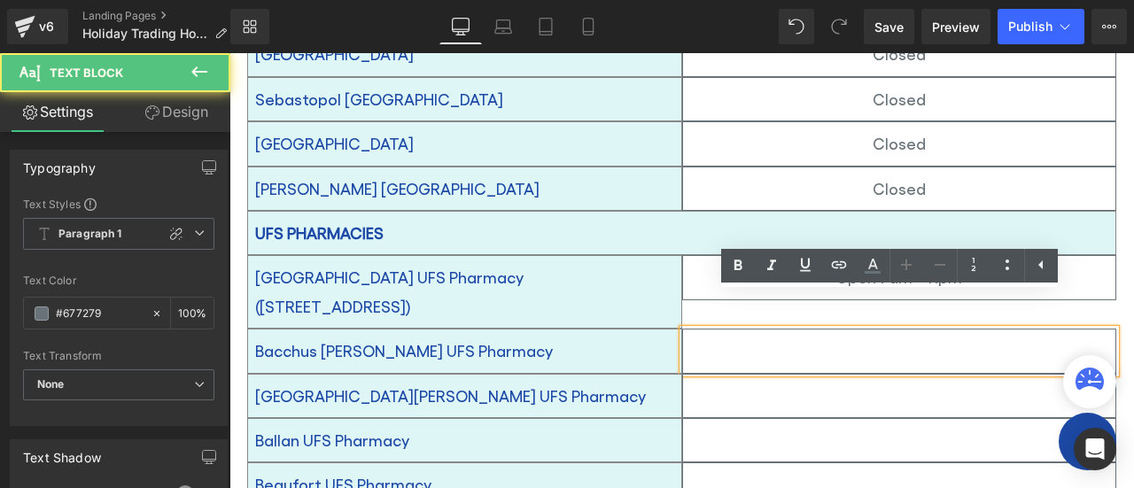
click at [848, 337] on p at bounding box center [899, 351] width 433 height 28
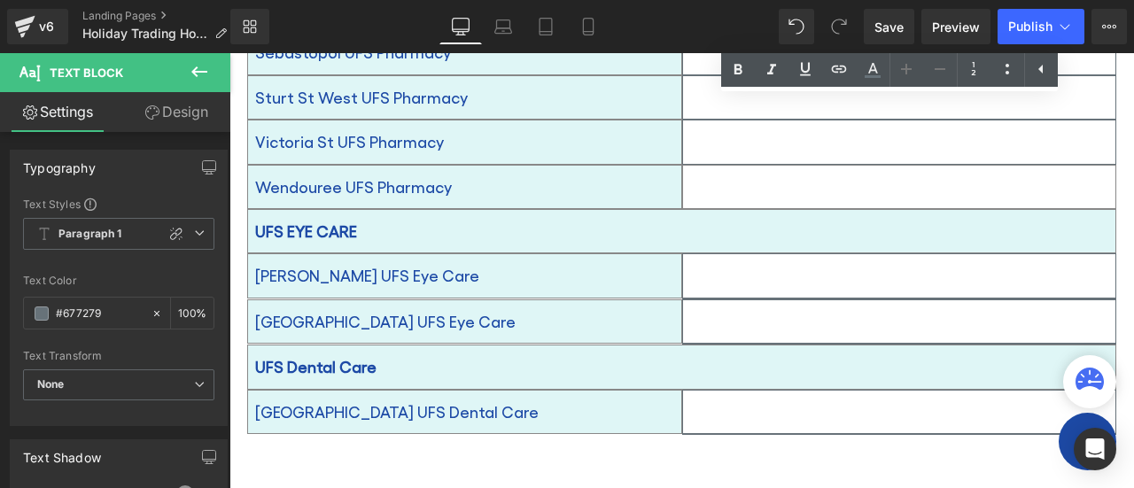
scroll to position [1746, 0]
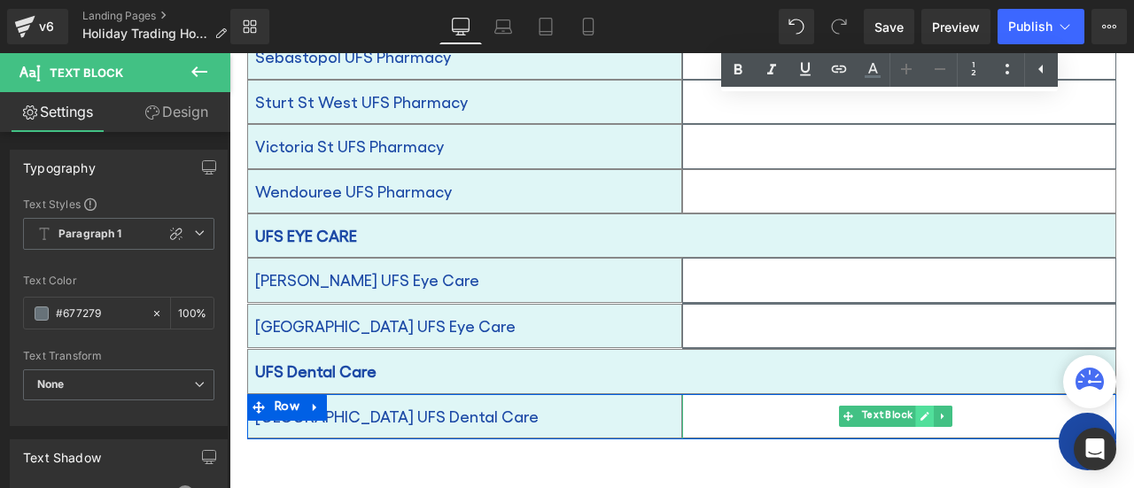
click at [915, 406] on link at bounding box center [924, 416] width 19 height 21
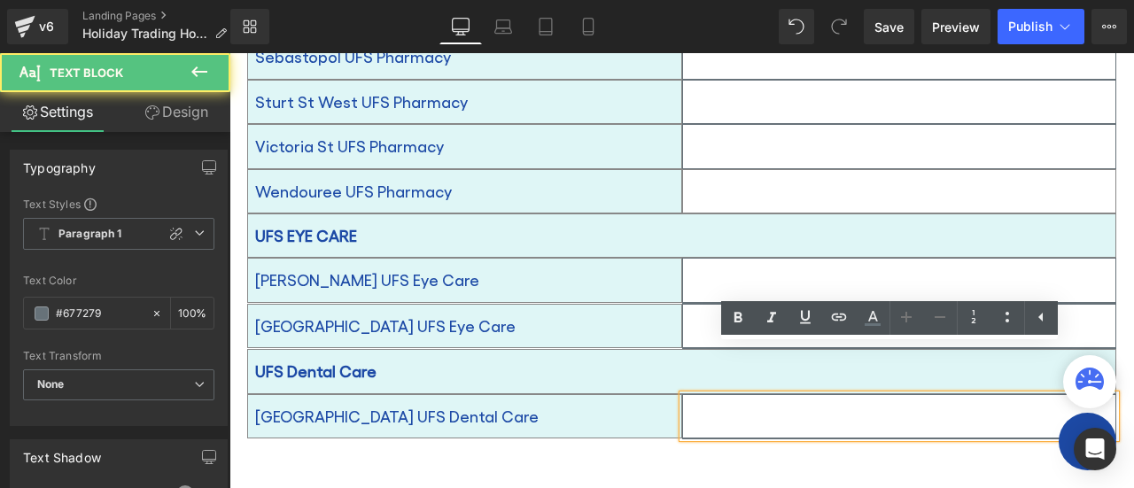
click at [873, 402] on p at bounding box center [899, 416] width 433 height 28
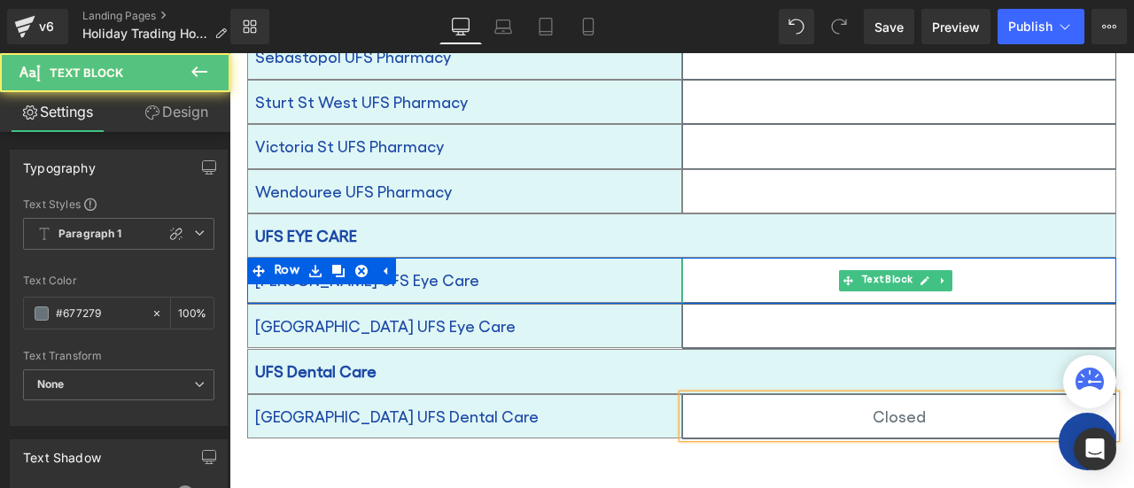
click at [795, 266] on p at bounding box center [899, 280] width 433 height 28
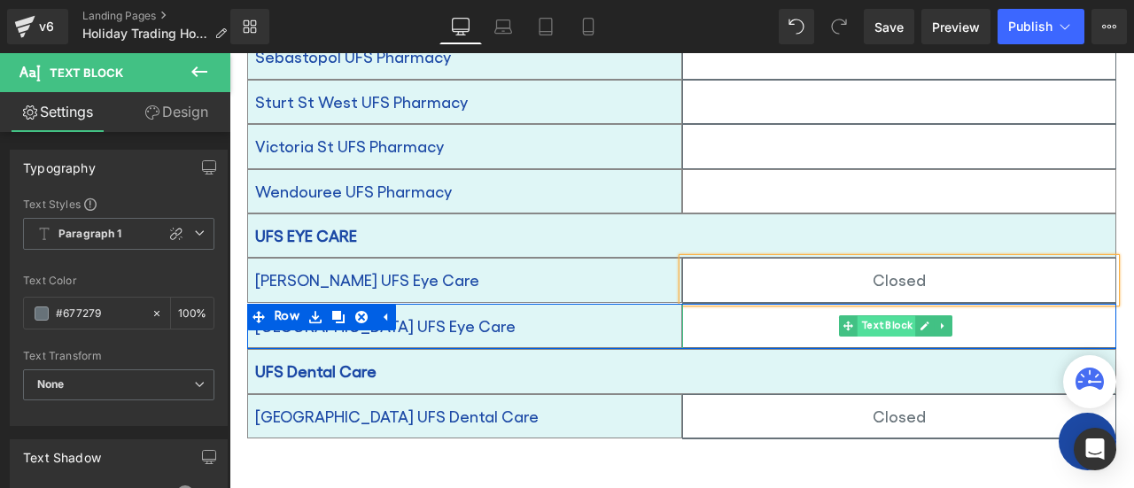
click at [886, 316] on span "Text Block" at bounding box center [886, 326] width 58 height 21
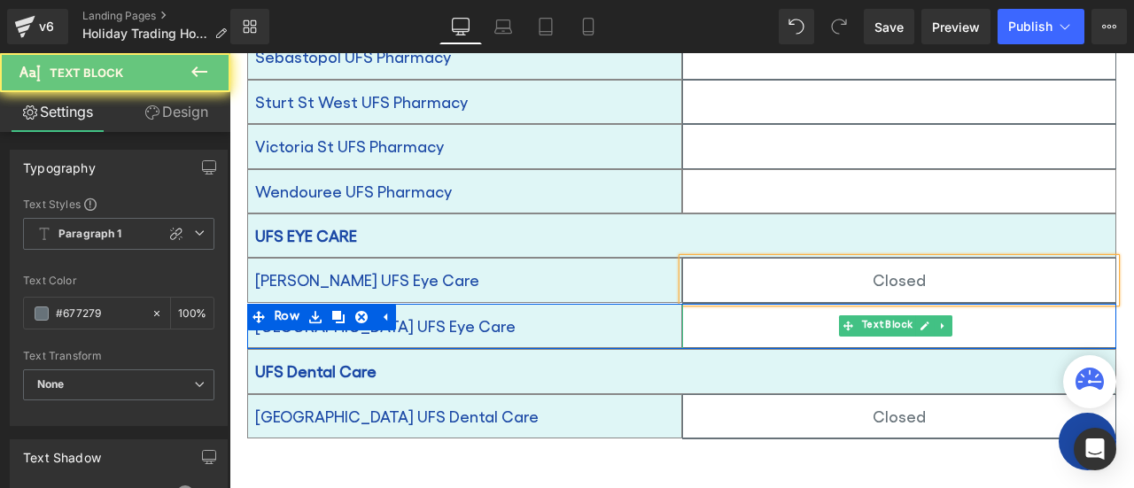
click at [786, 312] on p at bounding box center [899, 326] width 433 height 28
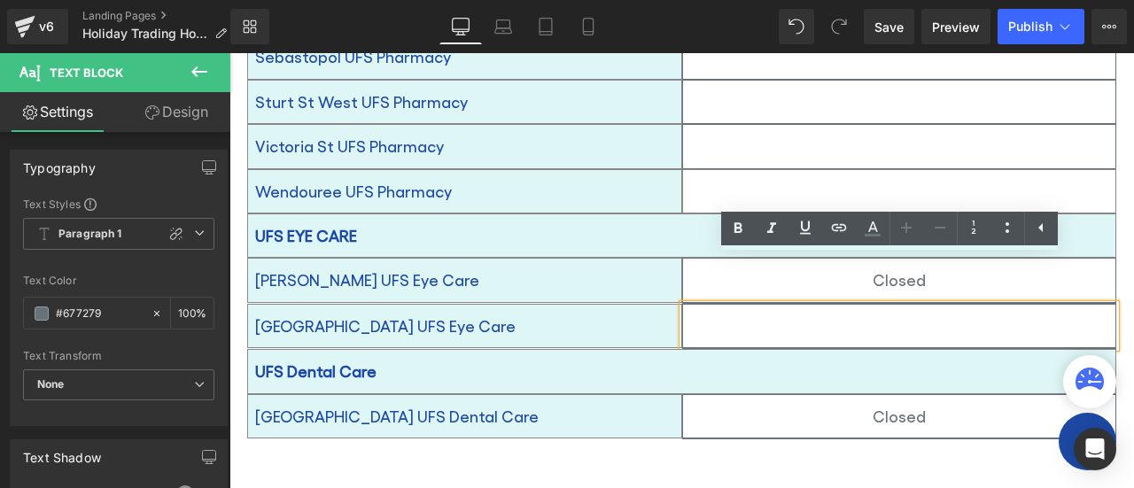
click at [786, 312] on p at bounding box center [899, 326] width 433 height 28
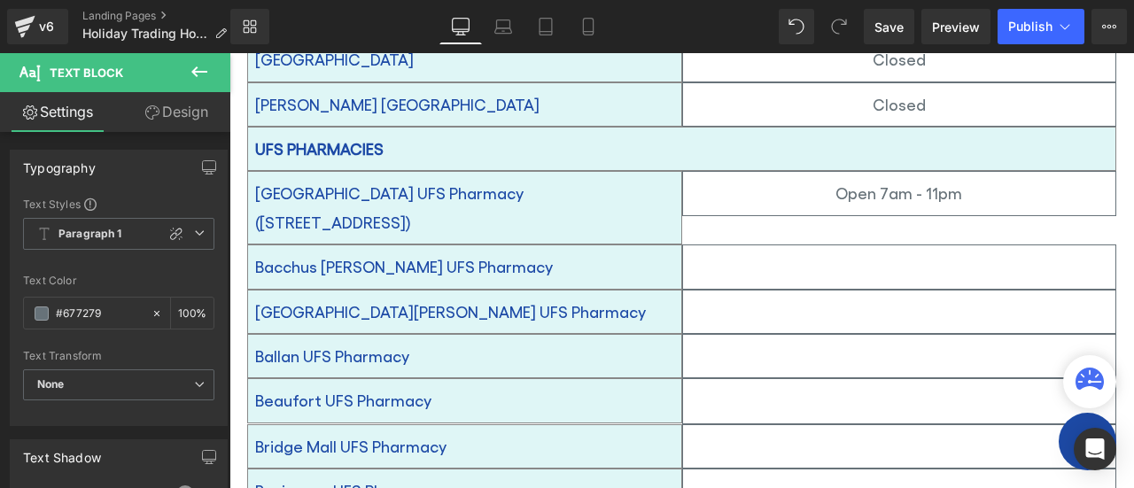
scroll to position [886, 0]
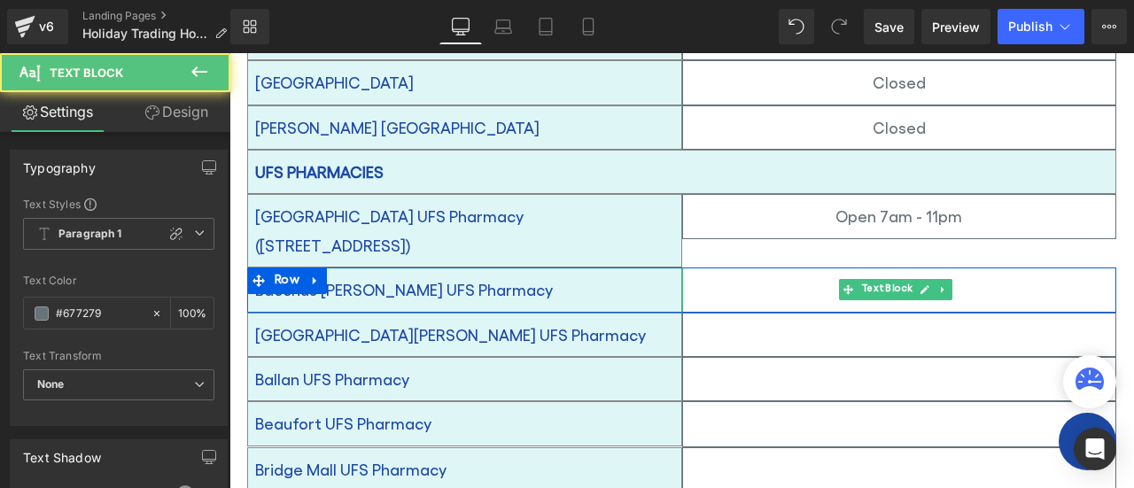
click at [823, 275] on p at bounding box center [899, 289] width 433 height 28
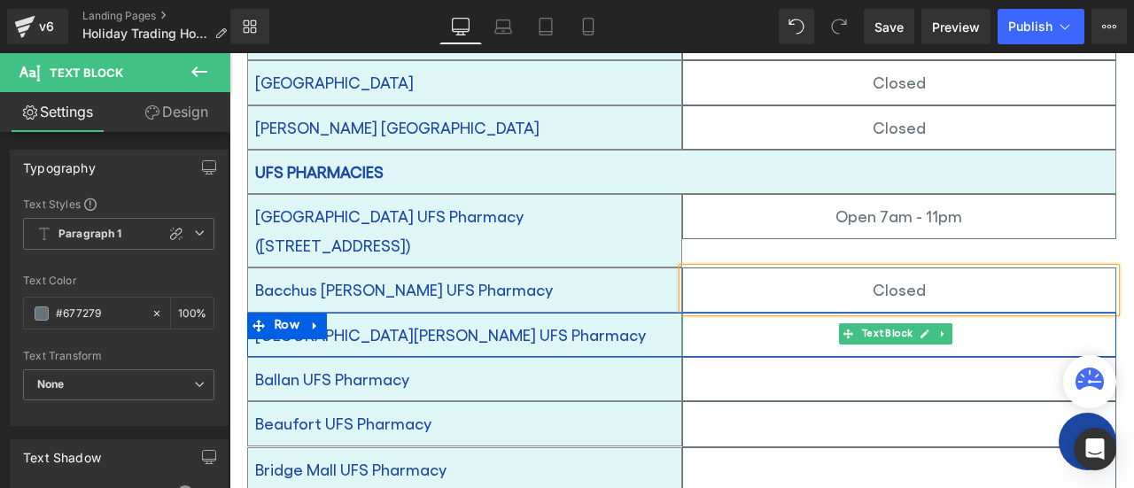
click at [871, 324] on span "Text Block" at bounding box center [886, 334] width 58 height 21
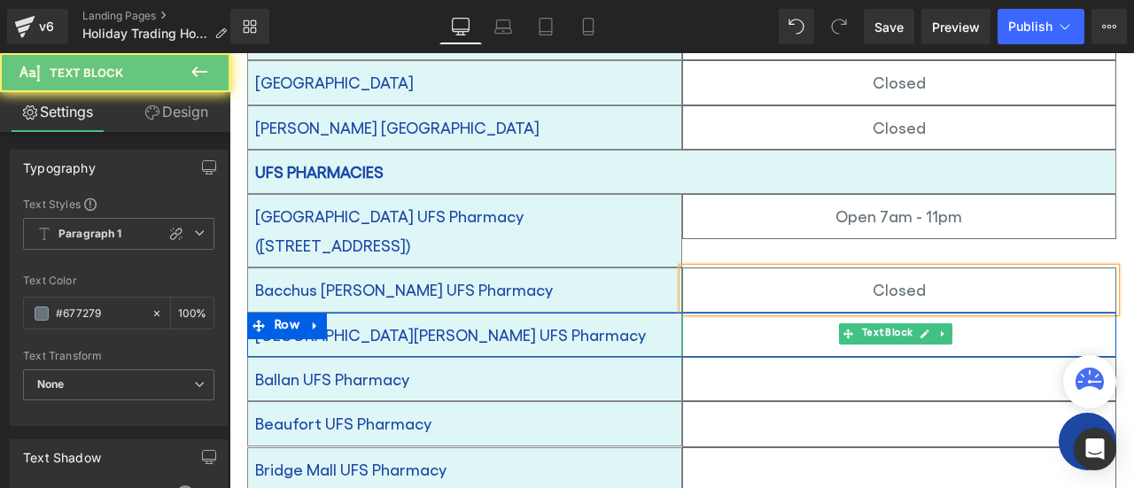
click at [801, 321] on p at bounding box center [899, 335] width 433 height 28
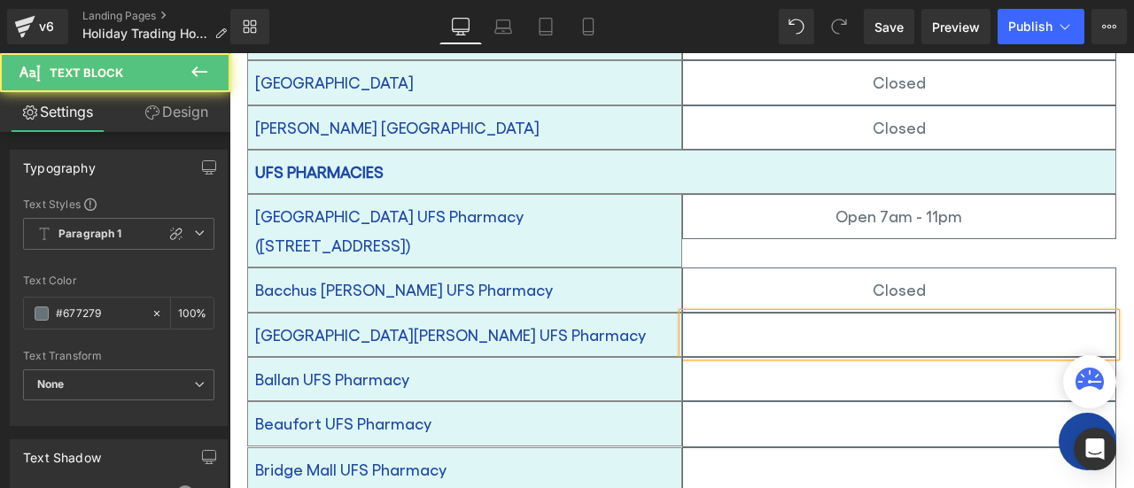
click at [852, 321] on p at bounding box center [899, 335] width 433 height 28
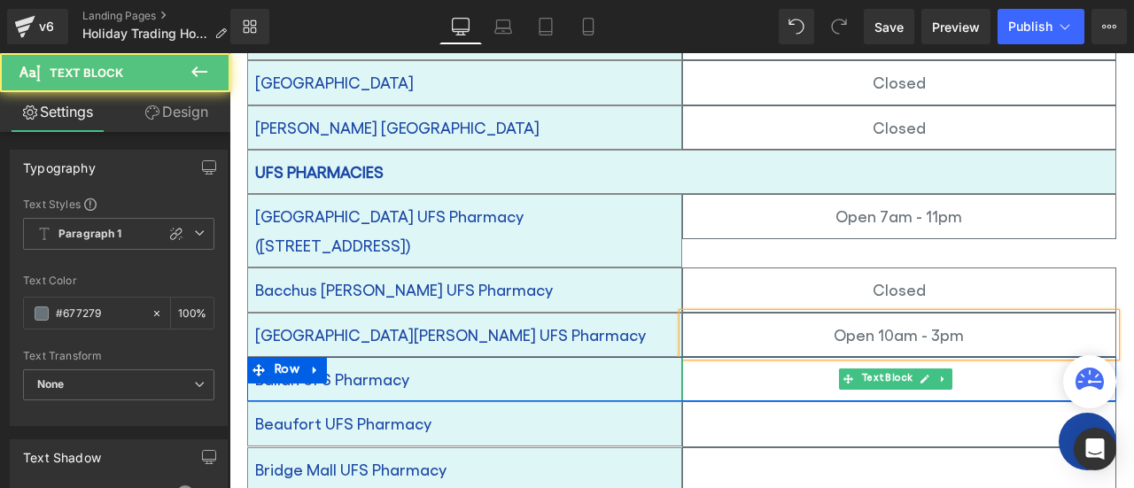
click at [790, 365] on p at bounding box center [899, 379] width 433 height 28
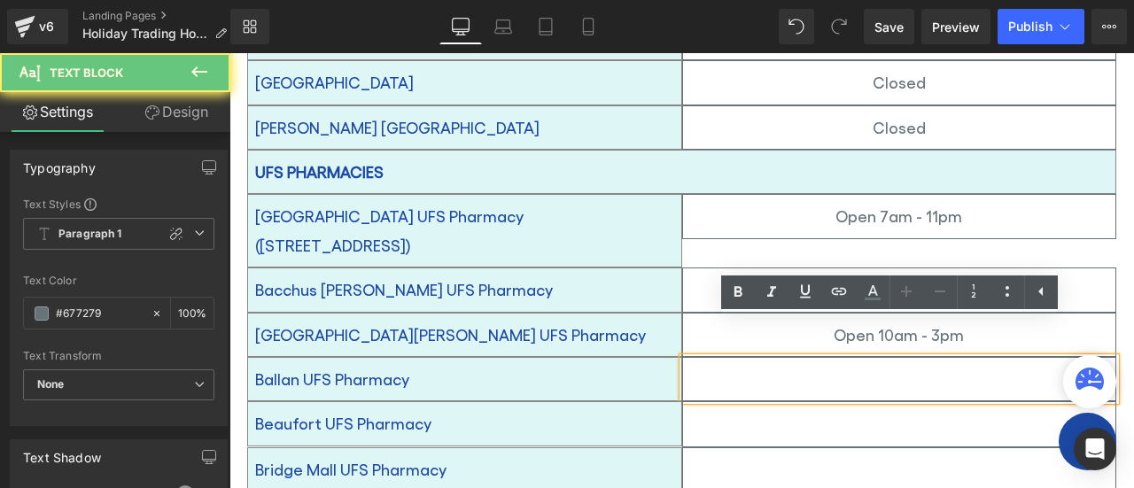
click at [843, 365] on p at bounding box center [899, 379] width 433 height 28
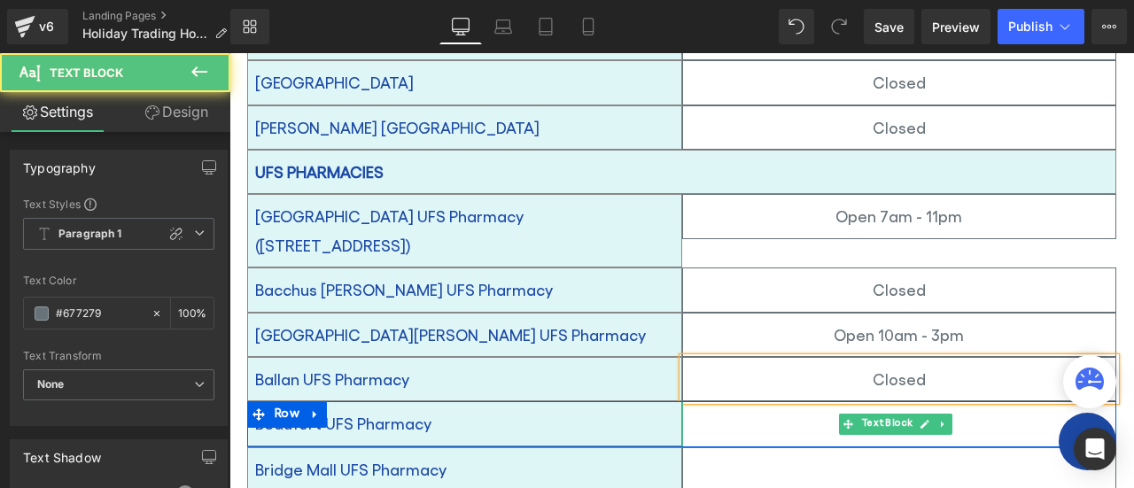
click at [799, 401] on div at bounding box center [899, 424] width 435 height 46
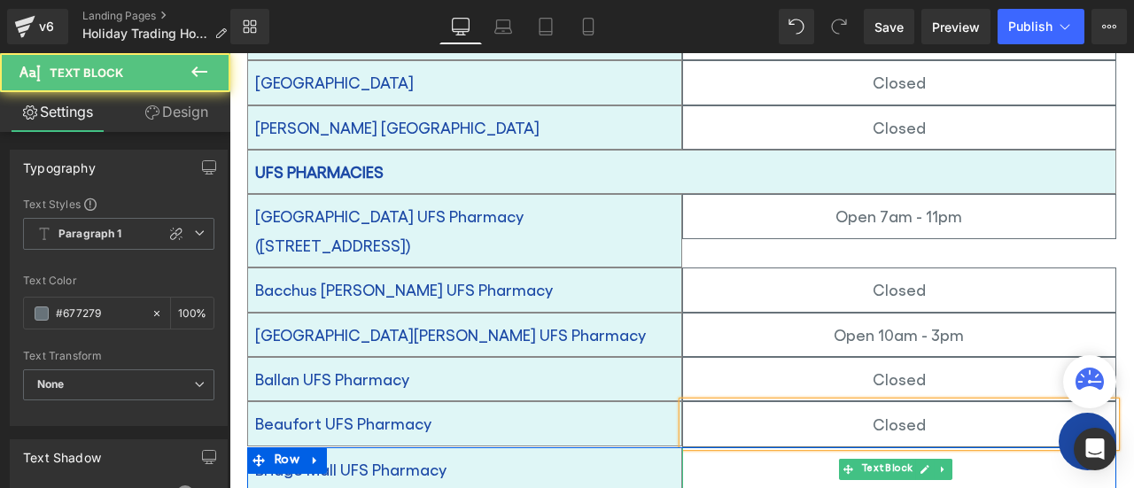
click at [855, 455] on p at bounding box center [899, 469] width 433 height 28
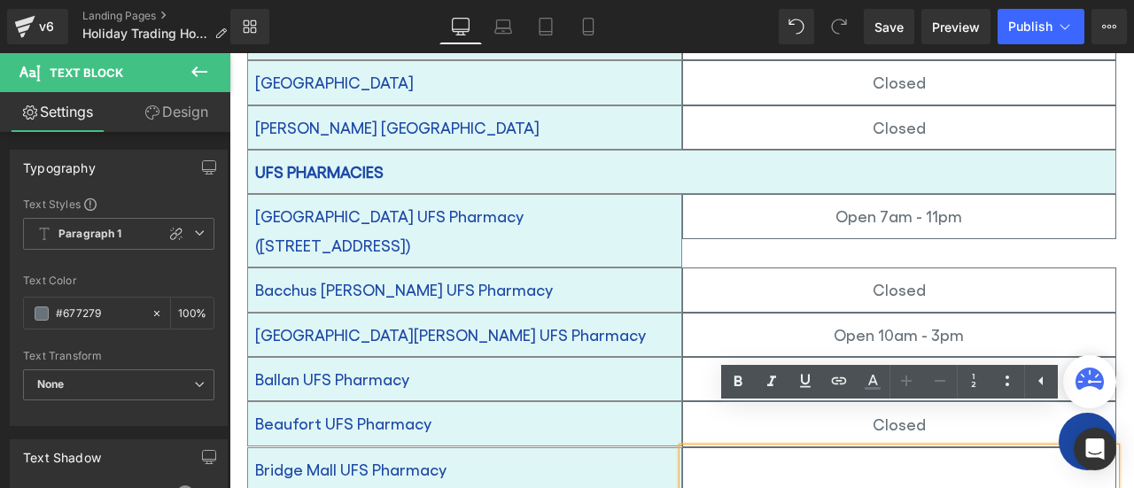
click at [871, 455] on p at bounding box center [899, 469] width 433 height 28
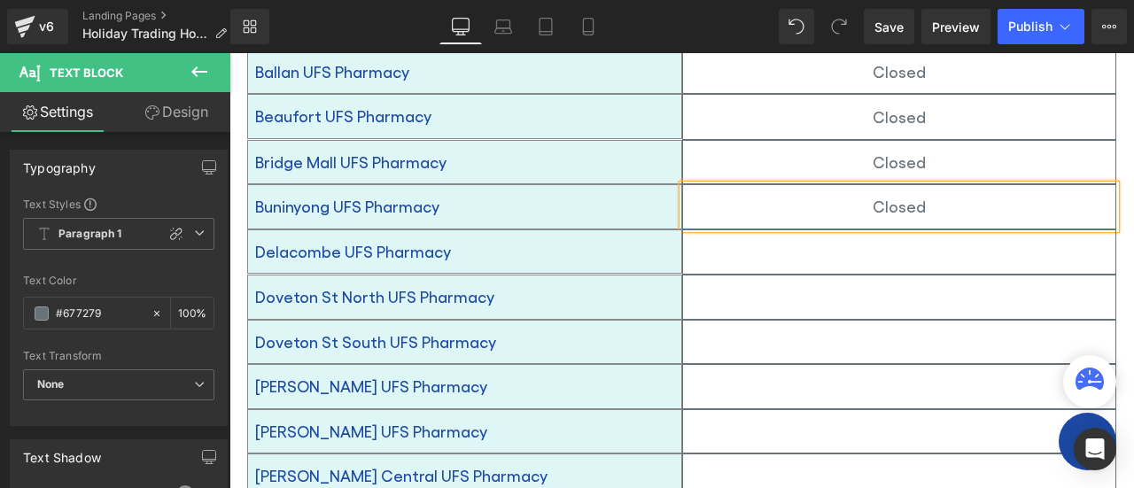
scroll to position [1235, 0]
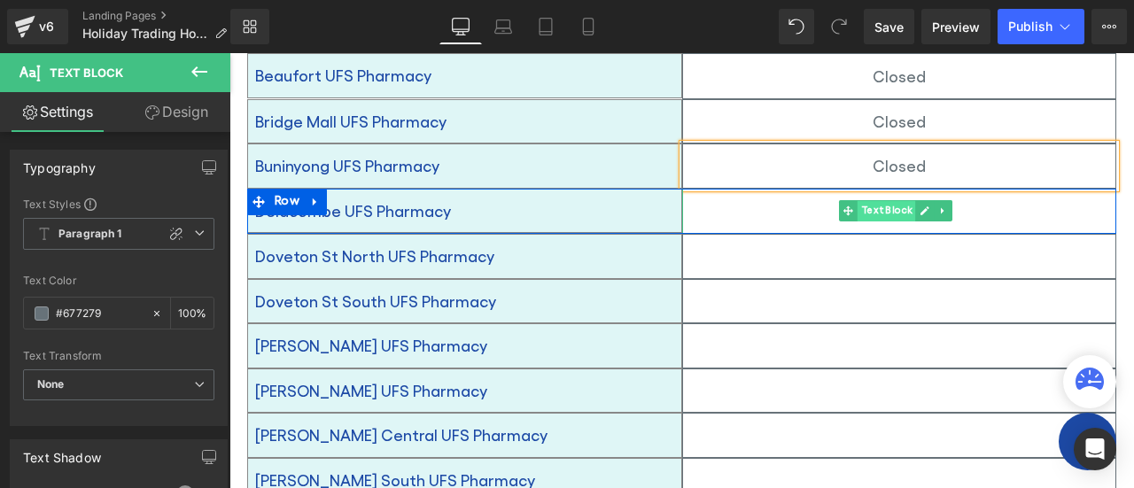
click at [874, 201] on span "Text Block" at bounding box center [886, 211] width 58 height 21
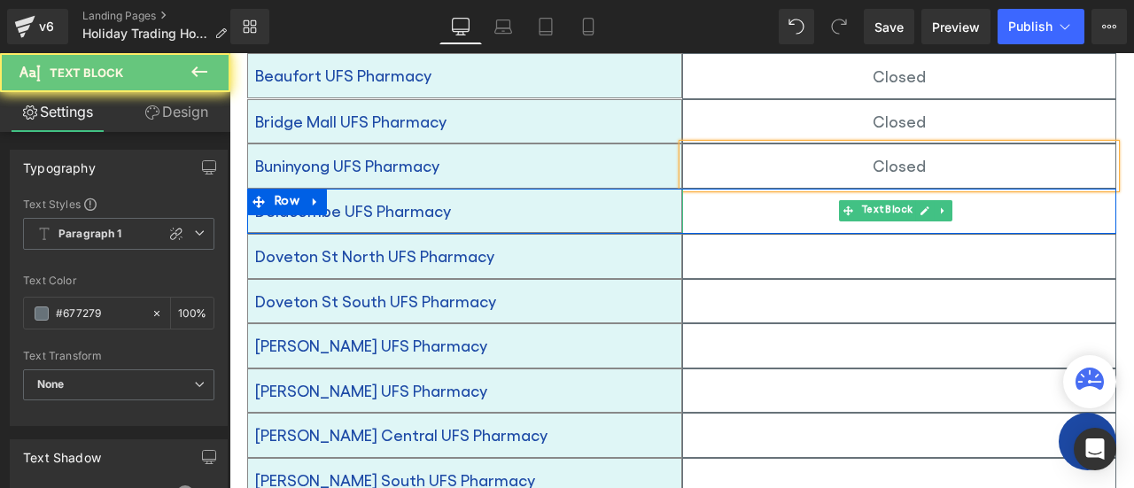
click at [783, 189] on div at bounding box center [899, 212] width 435 height 46
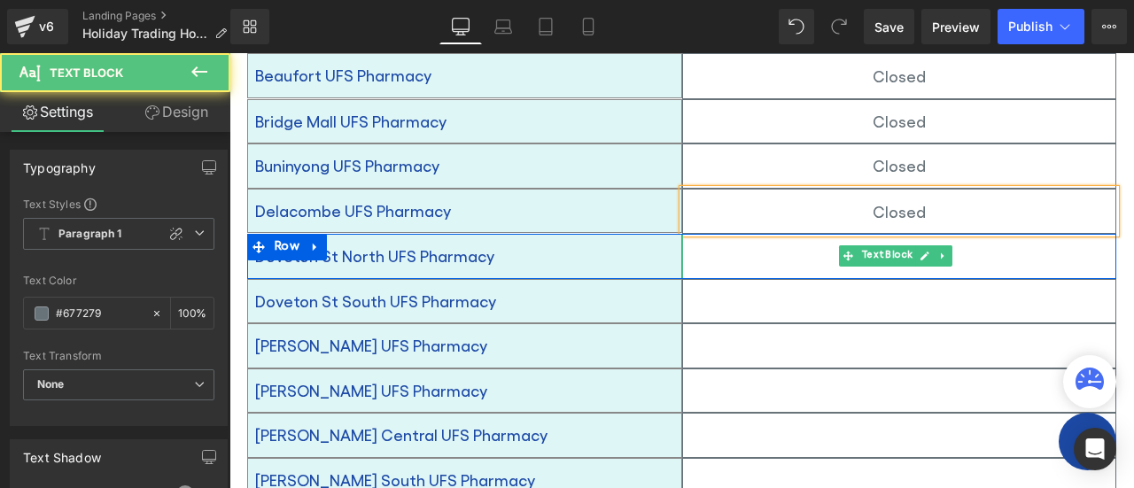
click at [786, 242] on p at bounding box center [899, 256] width 433 height 28
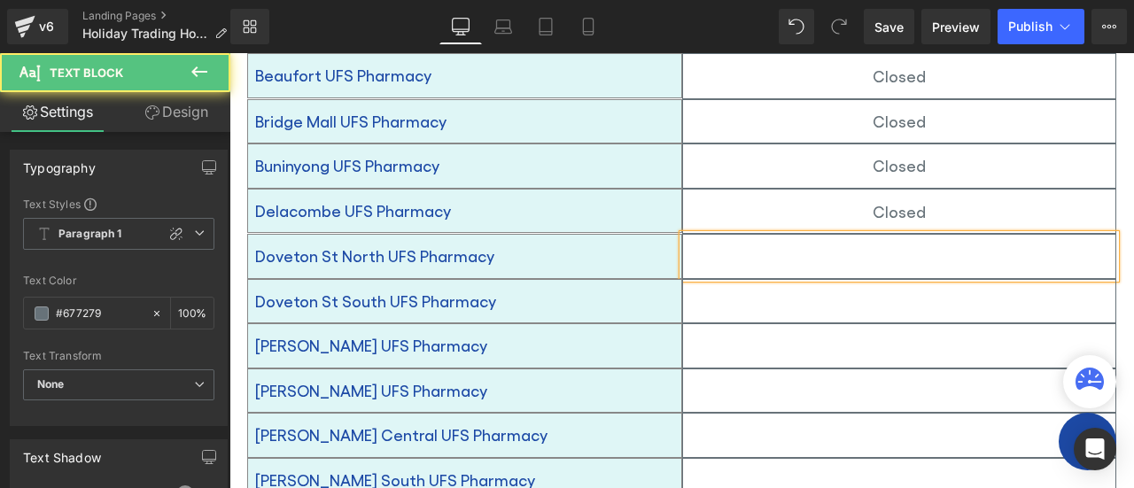
click at [786, 242] on p at bounding box center [899, 256] width 433 height 28
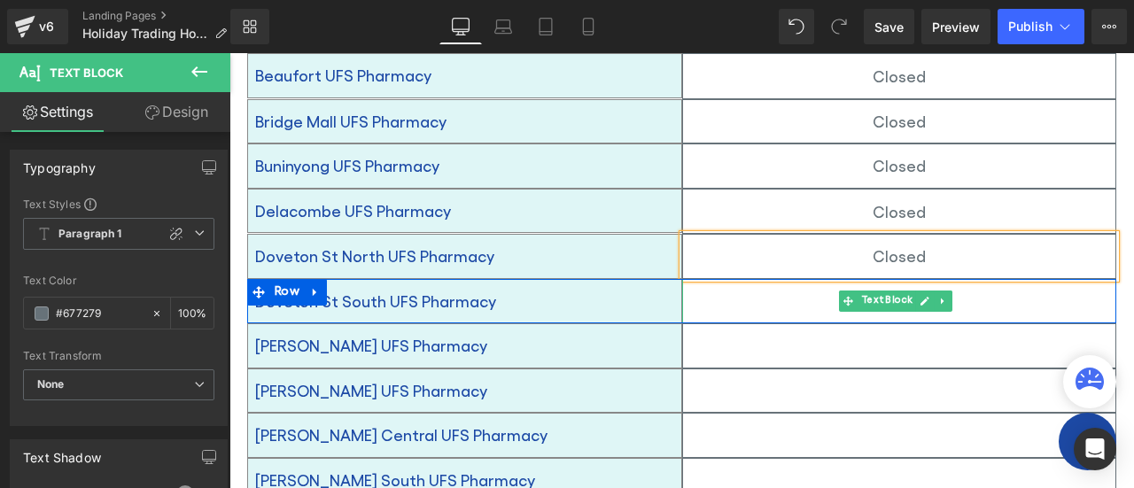
click at [785, 287] on p at bounding box center [899, 301] width 433 height 28
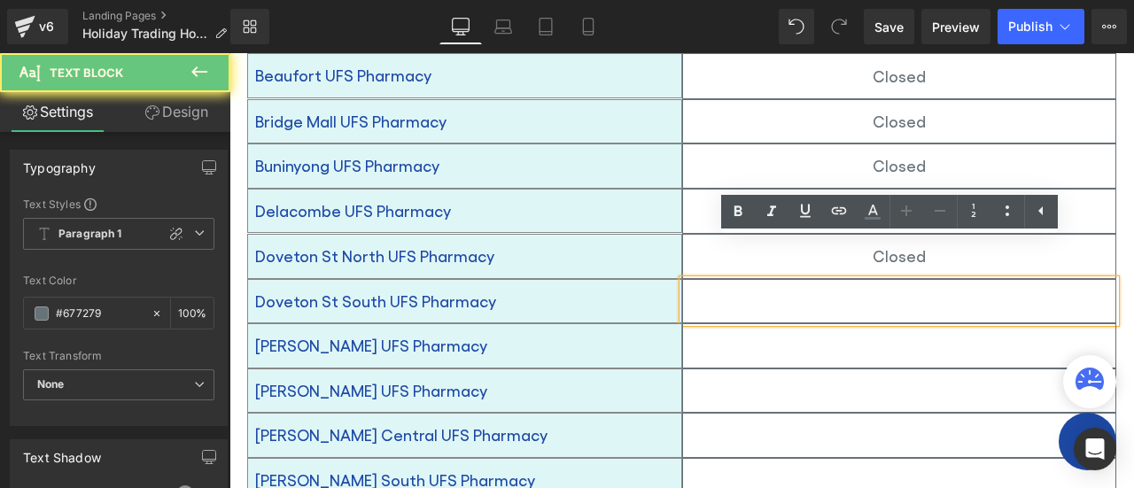
click at [876, 287] on p at bounding box center [899, 301] width 433 height 28
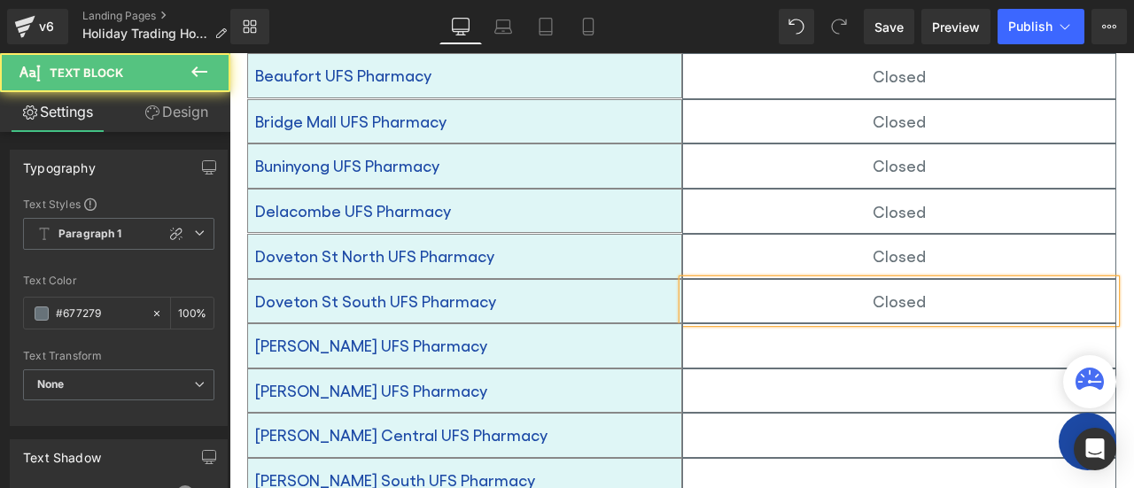
click at [724, 280] on div "Closed" at bounding box center [899, 301] width 435 height 44
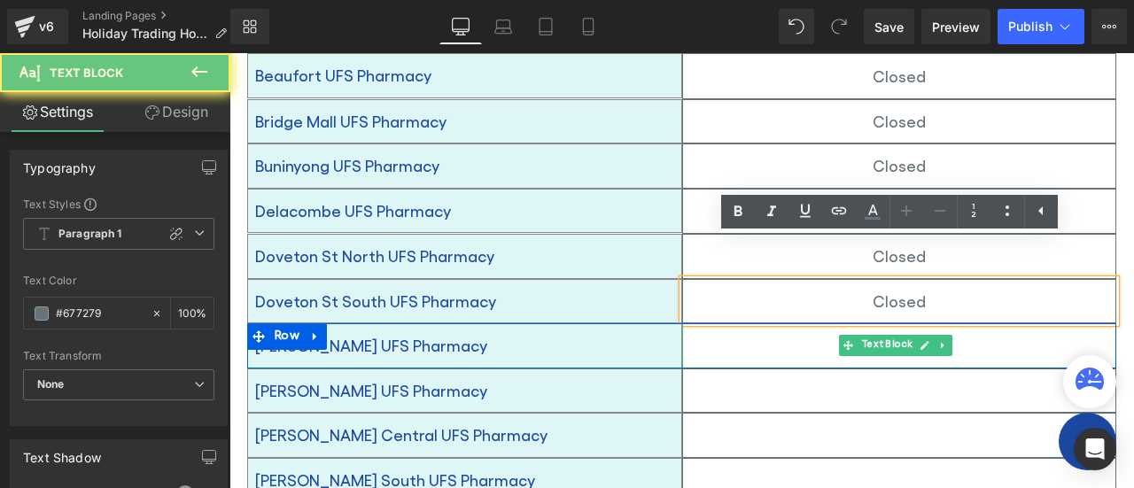
click at [731, 331] on p at bounding box center [899, 345] width 433 height 28
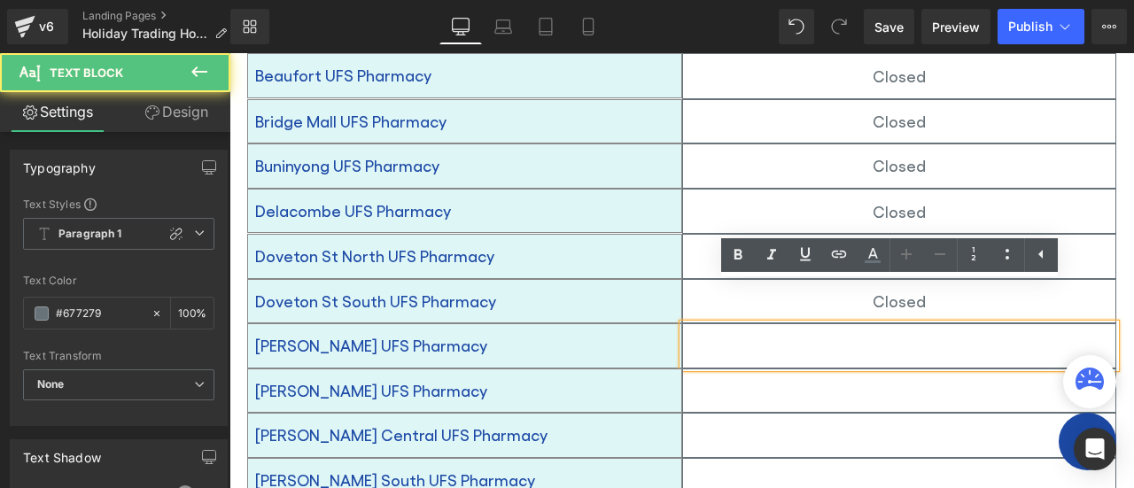
click at [785, 331] on p at bounding box center [899, 345] width 433 height 28
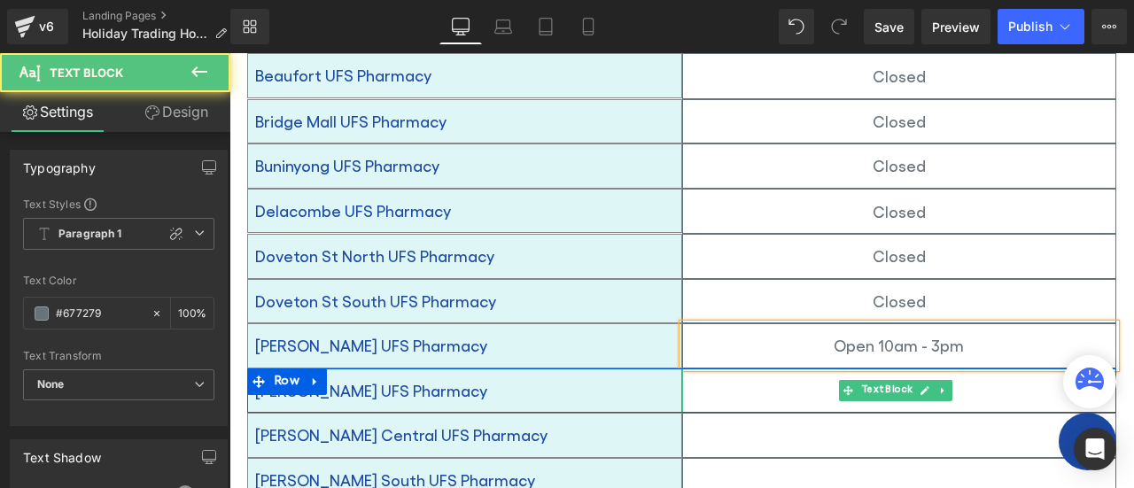
click at [791, 376] on p at bounding box center [899, 390] width 433 height 28
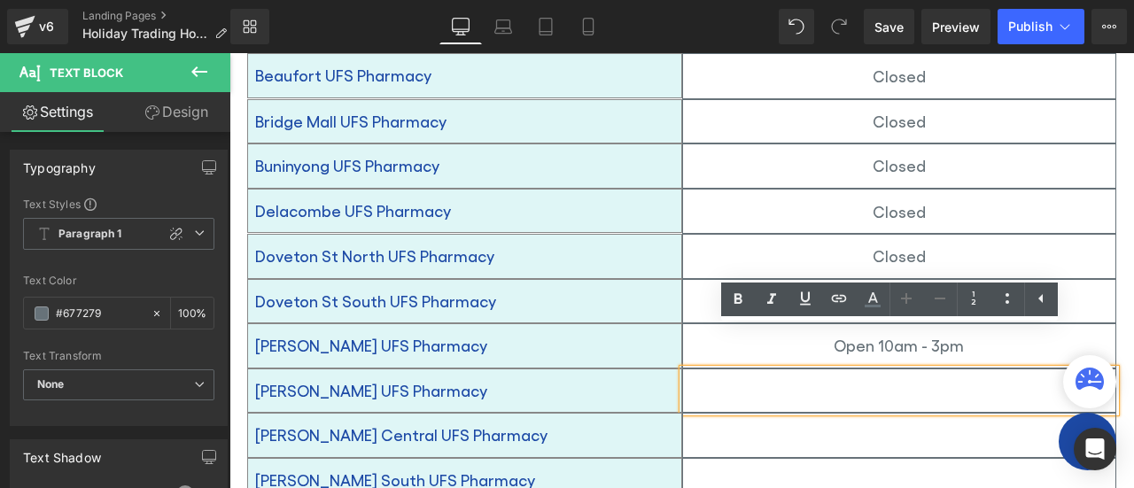
click at [827, 376] on p at bounding box center [899, 390] width 433 height 28
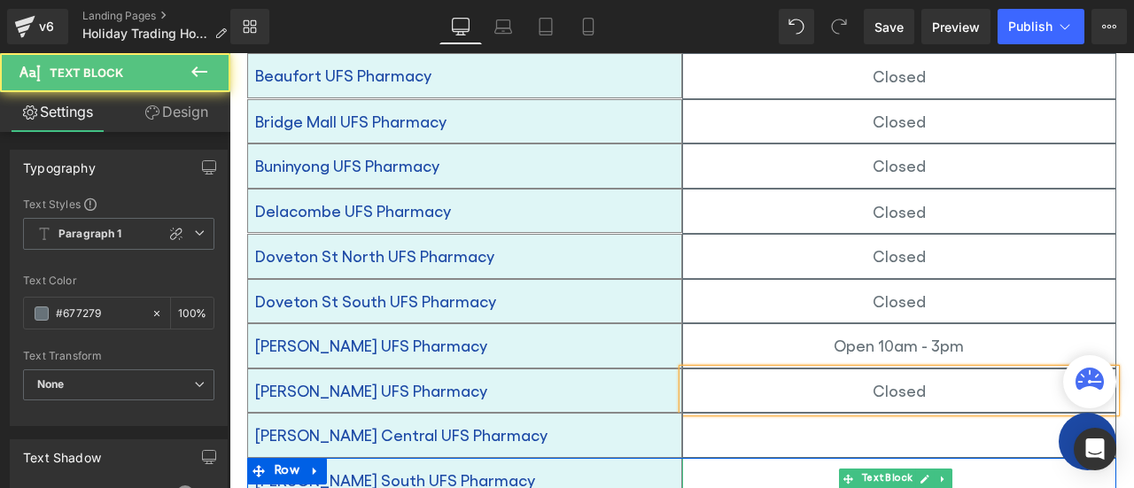
click at [799, 466] on p at bounding box center [899, 480] width 433 height 28
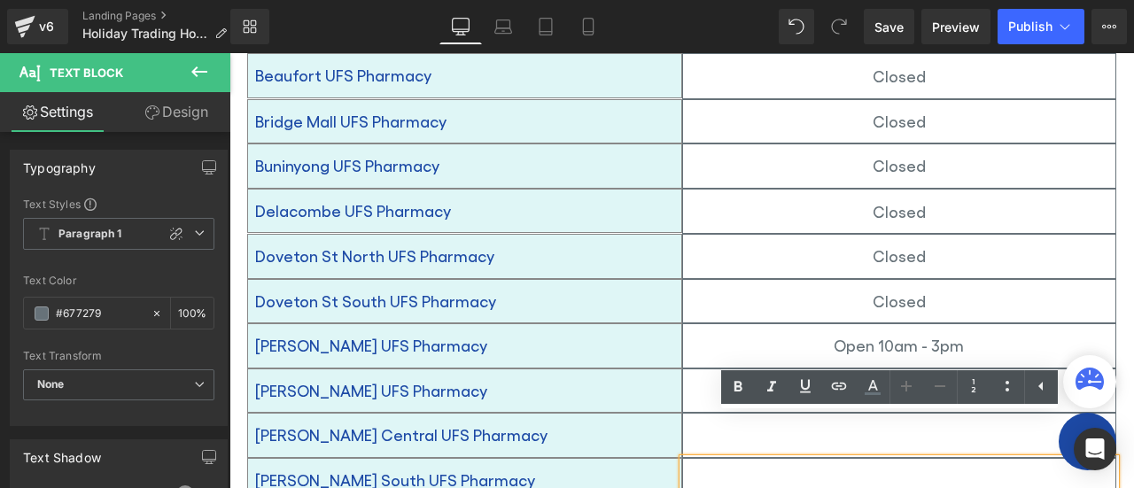
click at [855, 466] on p at bounding box center [899, 480] width 433 height 28
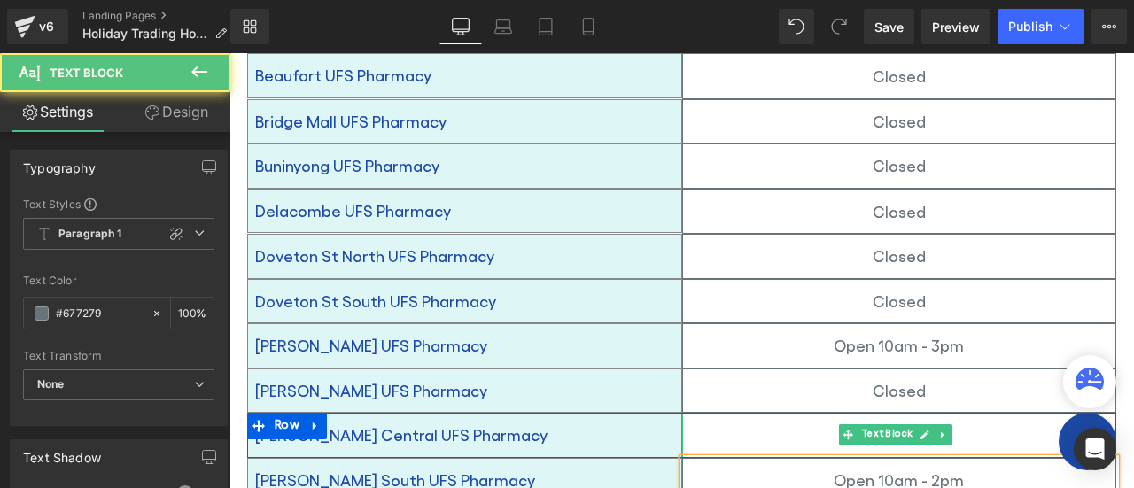
click at [795, 421] on p at bounding box center [899, 435] width 433 height 28
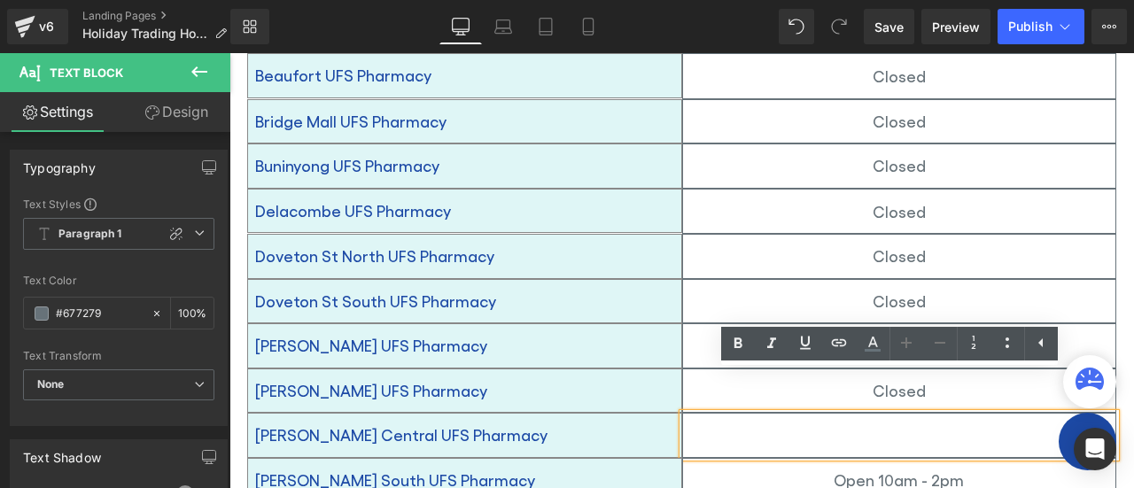
click at [873, 421] on p at bounding box center [899, 435] width 433 height 28
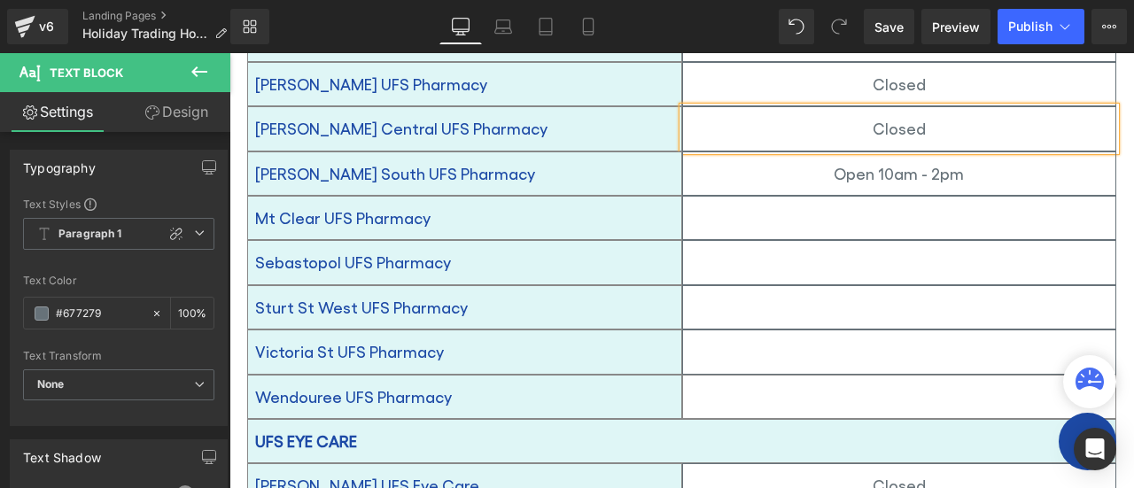
scroll to position [1564, 0]
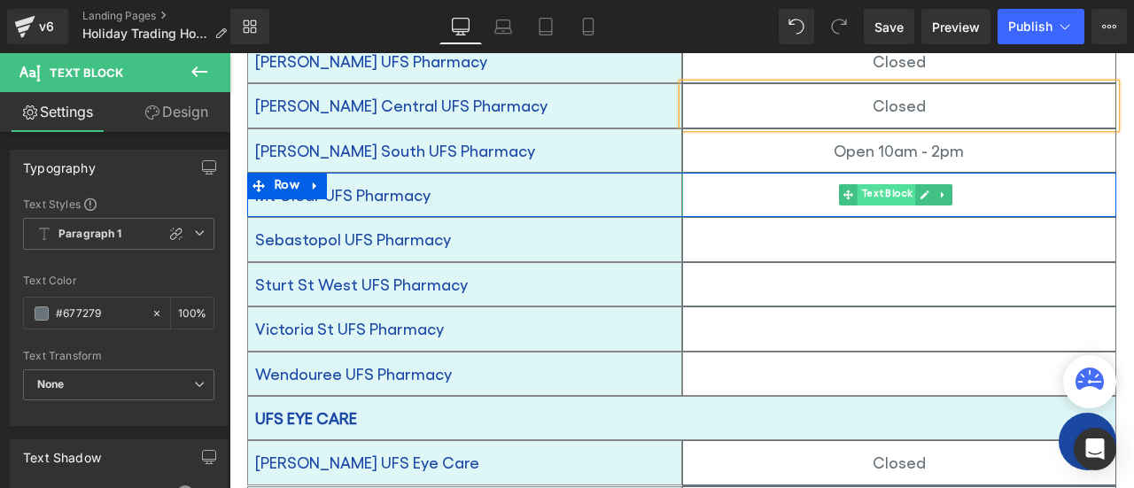
click at [879, 184] on span "Text Block" at bounding box center [886, 194] width 58 height 21
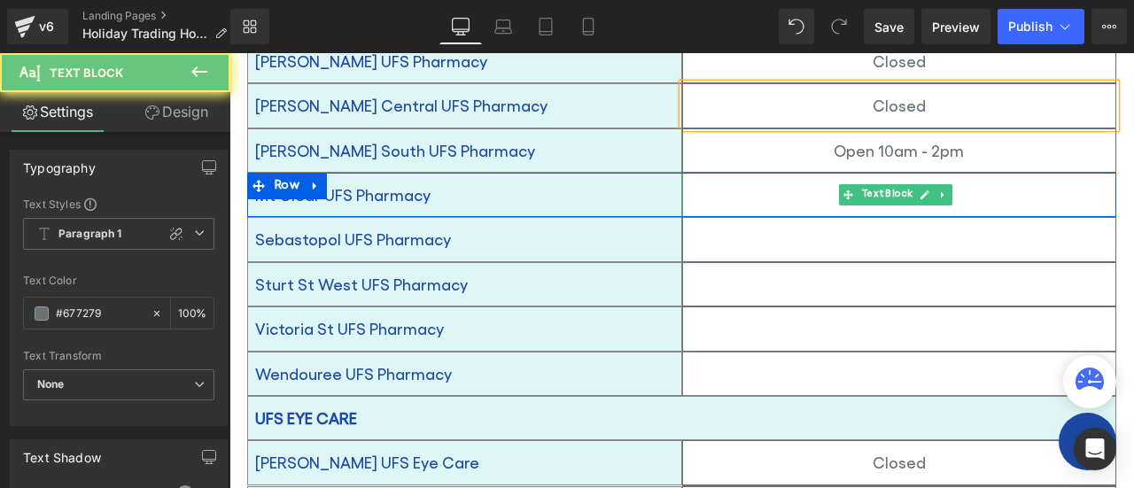
click at [824, 181] on p at bounding box center [899, 195] width 433 height 28
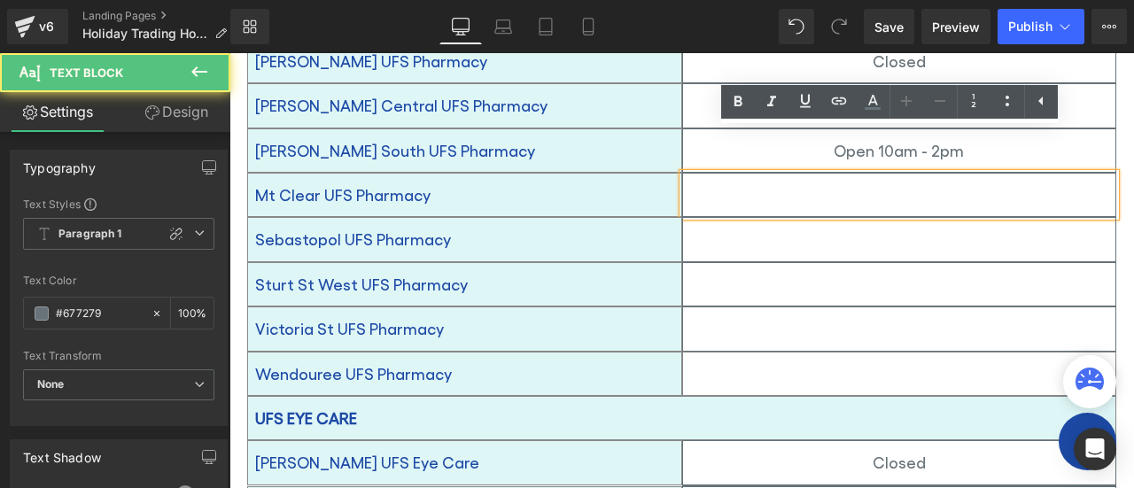
click at [824, 181] on p at bounding box center [899, 195] width 433 height 28
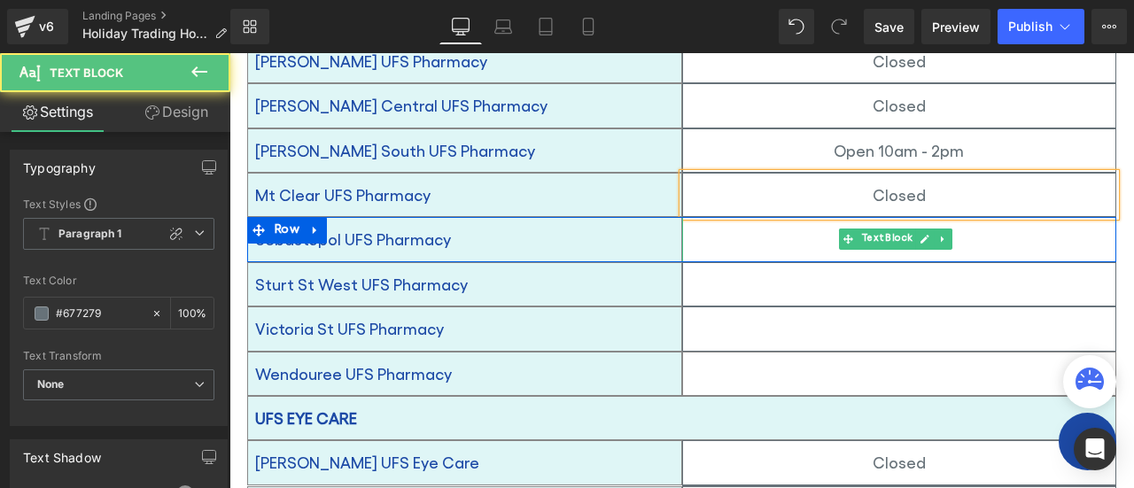
click at [800, 225] on p at bounding box center [899, 239] width 433 height 28
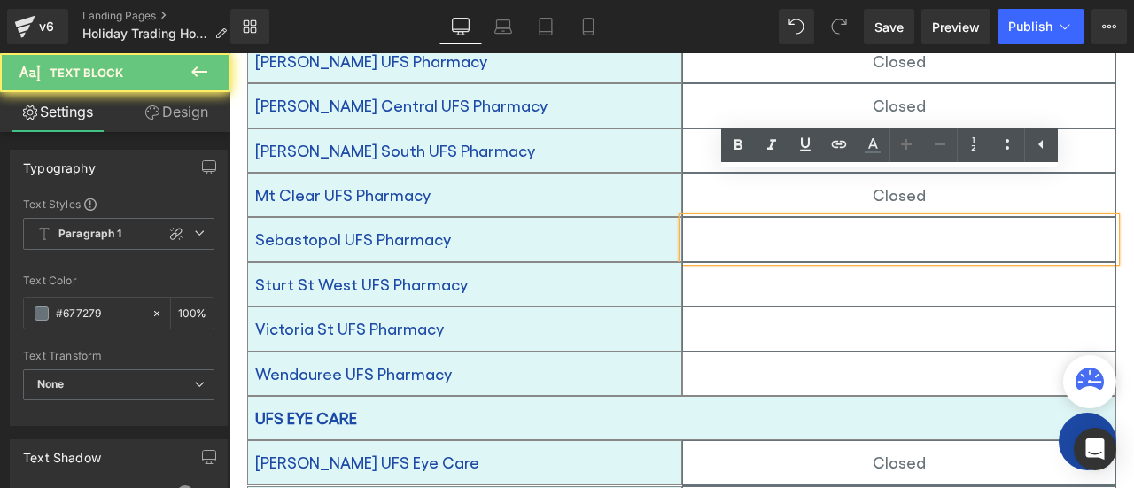
click at [800, 225] on p at bounding box center [899, 239] width 433 height 28
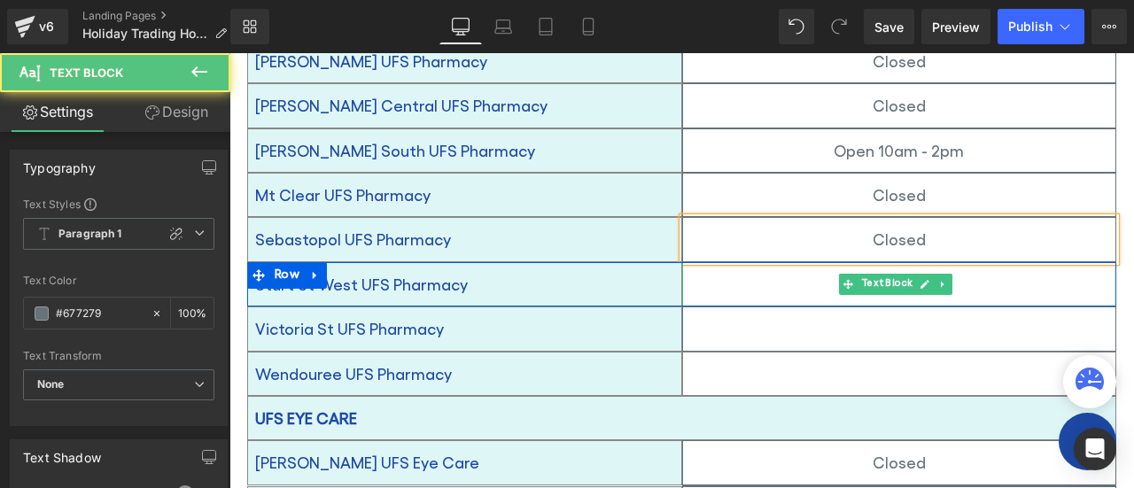
click at [808, 270] on p at bounding box center [899, 284] width 433 height 28
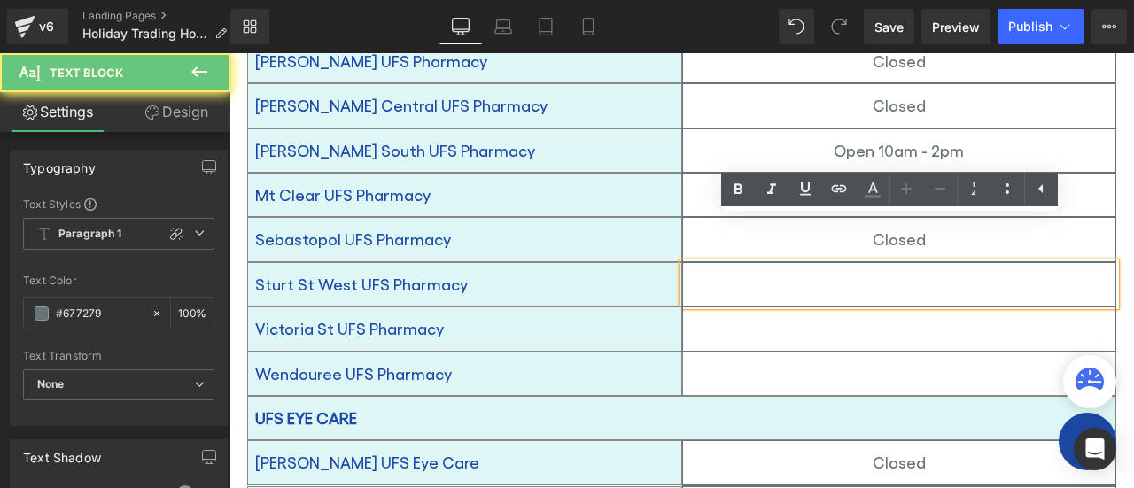
click at [808, 270] on p at bounding box center [899, 284] width 433 height 28
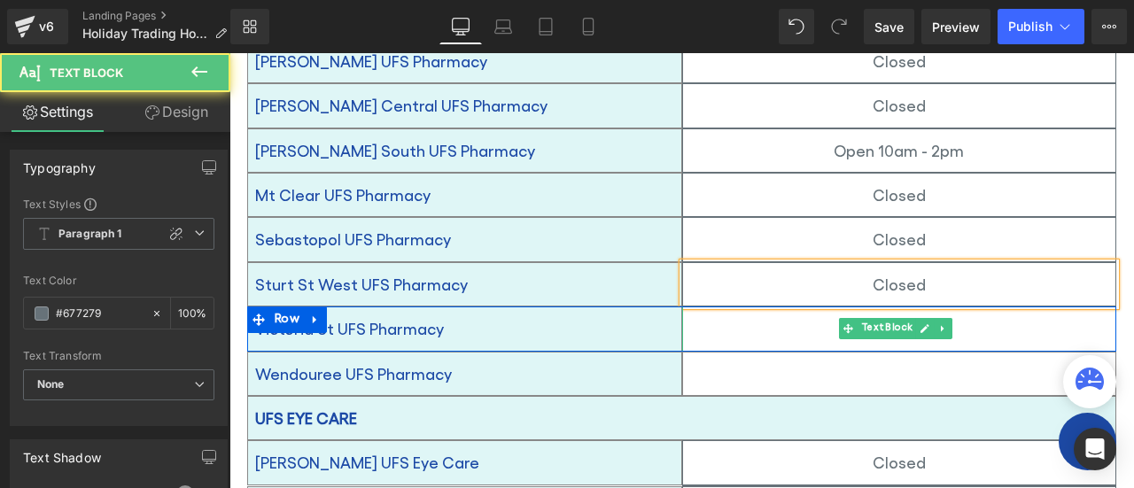
click at [818, 314] on p at bounding box center [899, 328] width 433 height 28
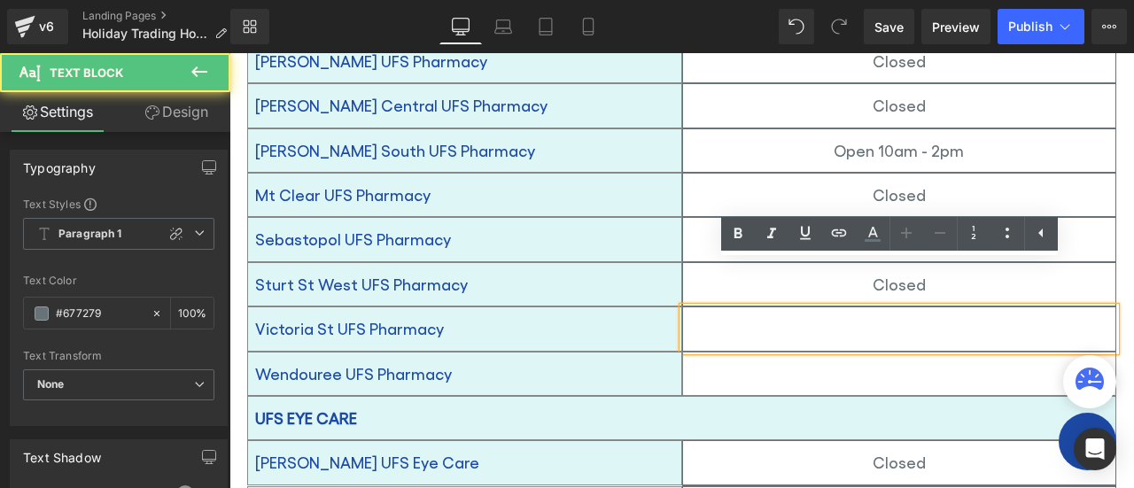
click at [818, 314] on p at bounding box center [899, 328] width 433 height 28
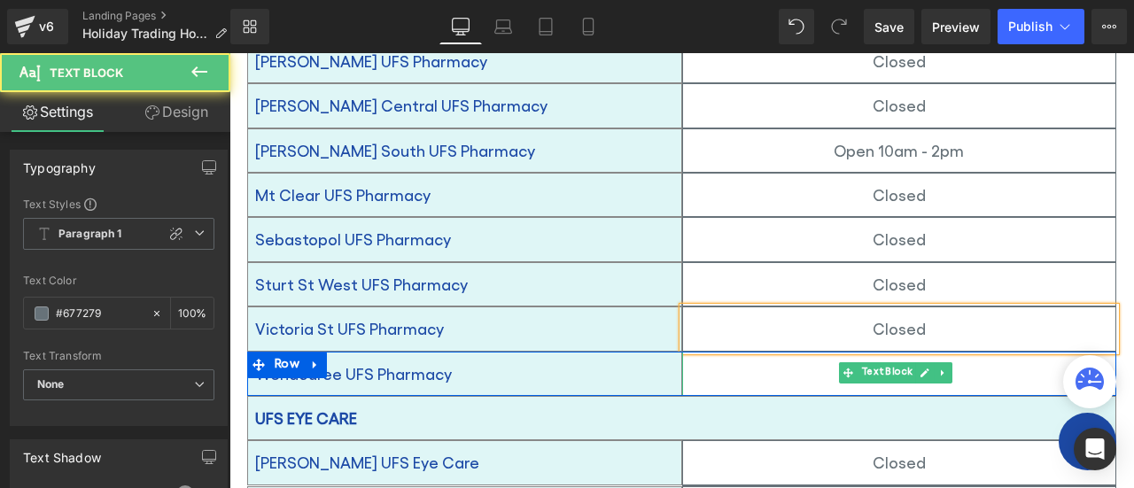
click at [824, 360] on p at bounding box center [899, 374] width 433 height 28
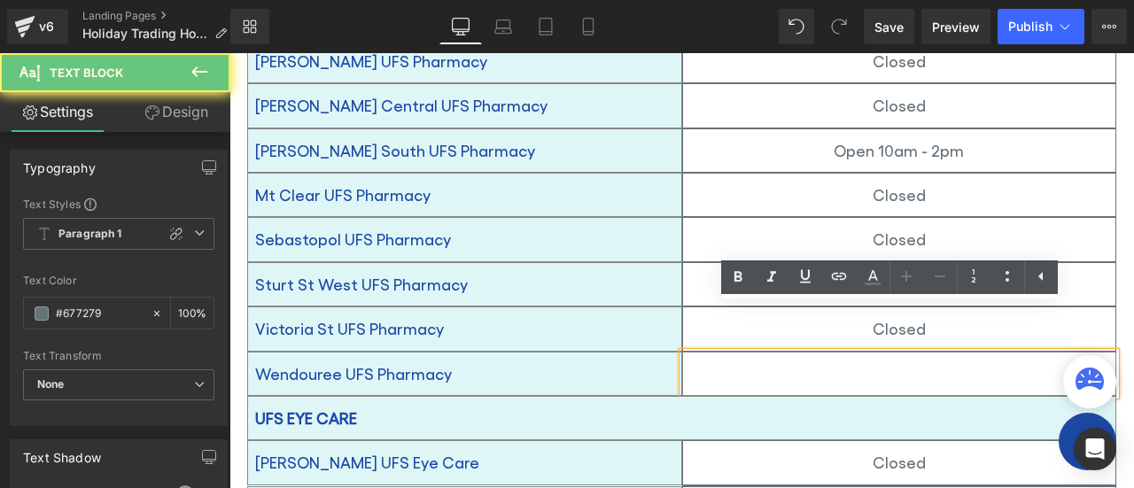
click at [824, 360] on p at bounding box center [899, 374] width 433 height 28
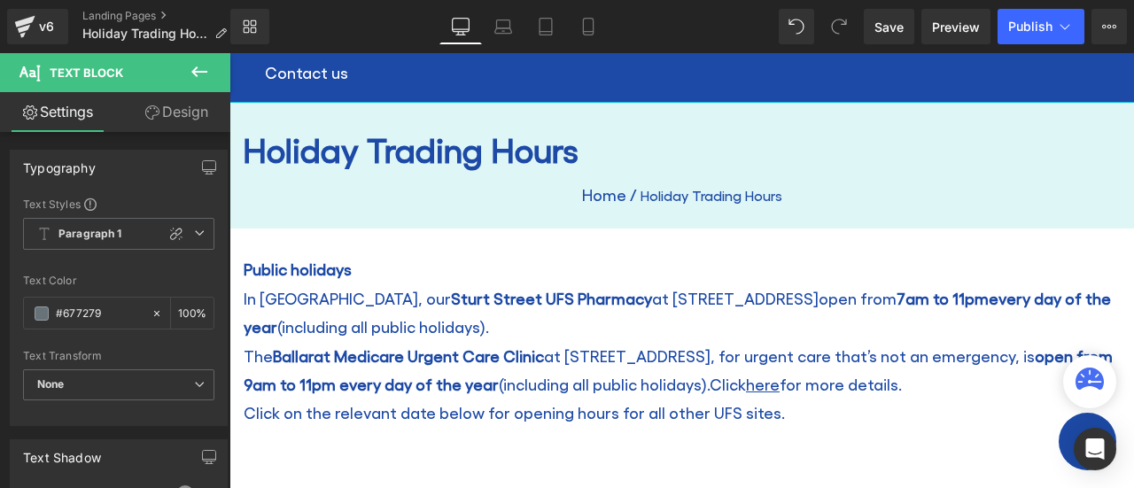
scroll to position [0, 0]
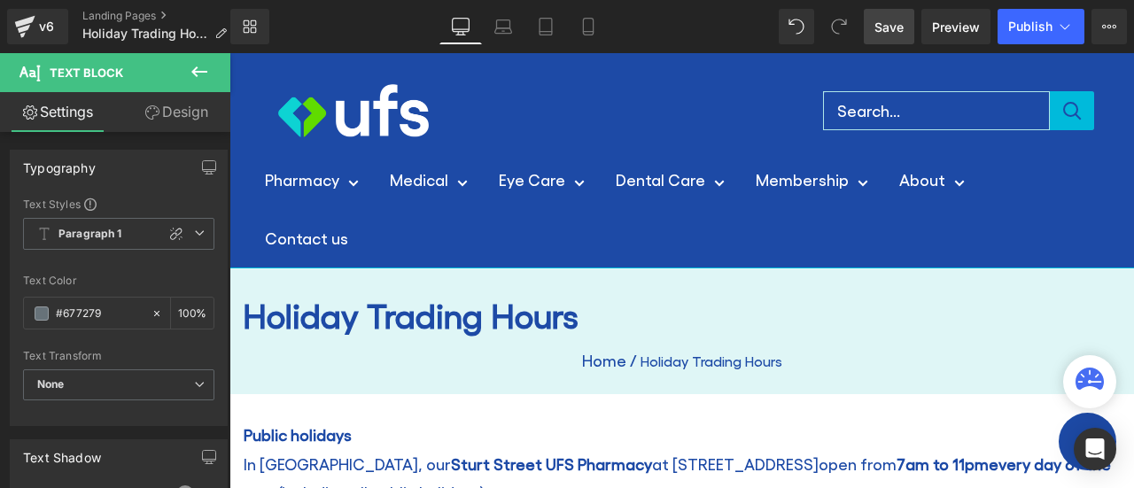
click at [894, 40] on link "Save" at bounding box center [888, 26] width 50 height 35
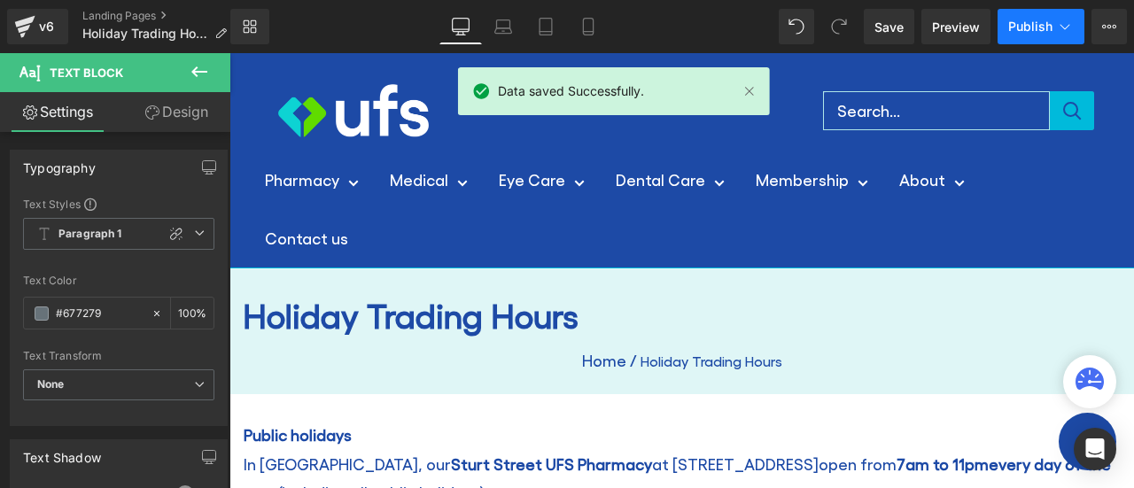
click at [1013, 30] on span "Publish" at bounding box center [1030, 26] width 44 height 14
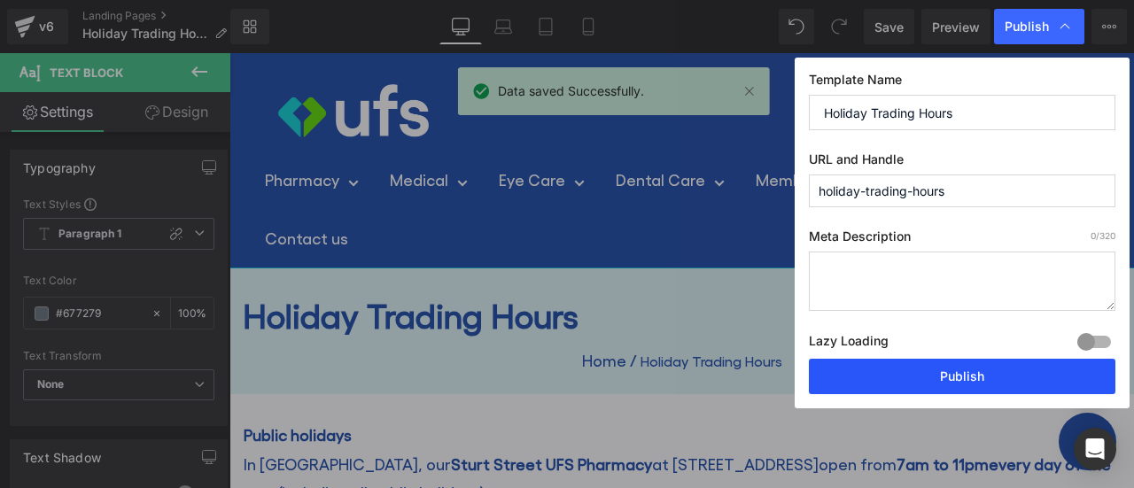
click at [958, 360] on button "Publish" at bounding box center [962, 376] width 306 height 35
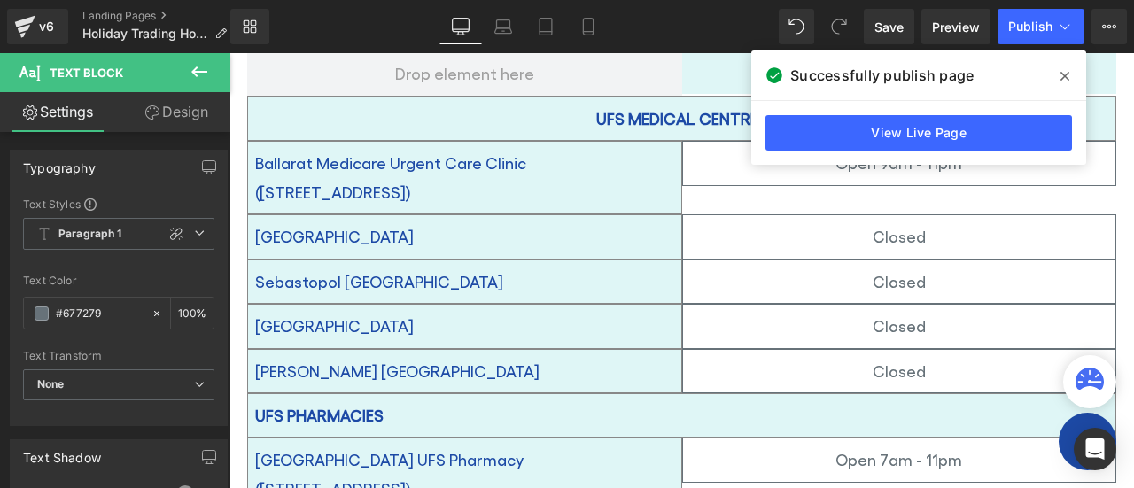
scroll to position [502, 0]
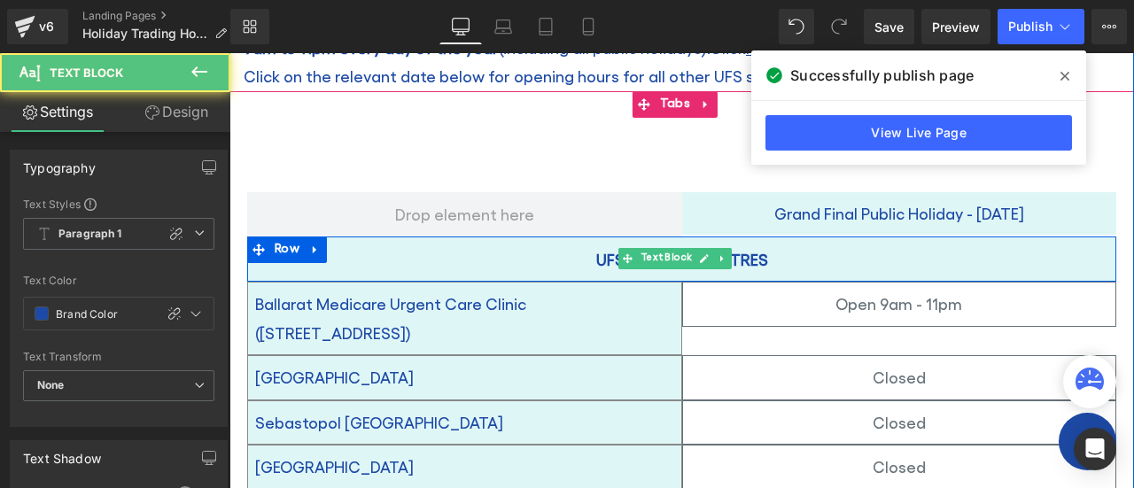
click at [586, 258] on div "UFS MEDICAL CENTRES" at bounding box center [681, 259] width 869 height 46
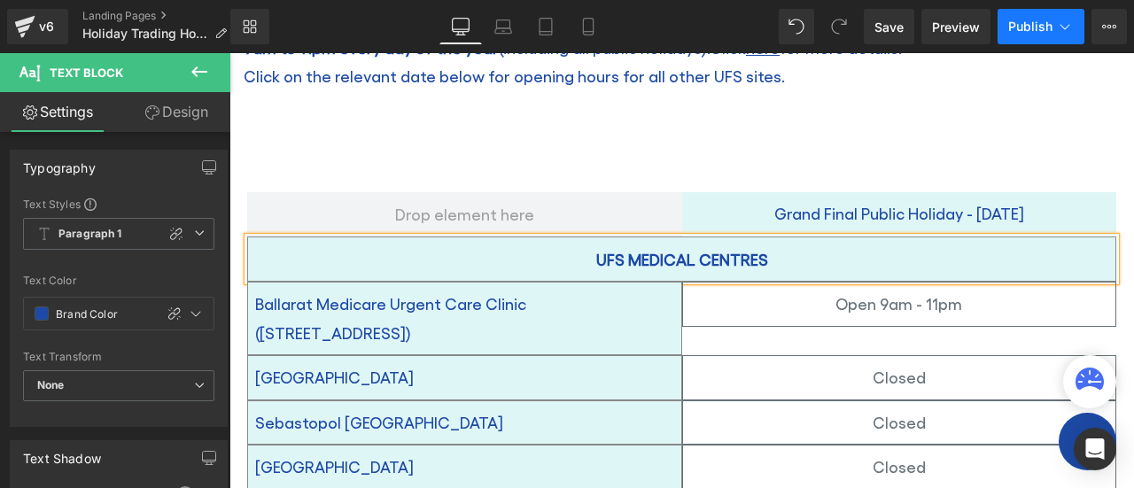
click at [1021, 15] on button "Publish" at bounding box center [1040, 26] width 87 height 35
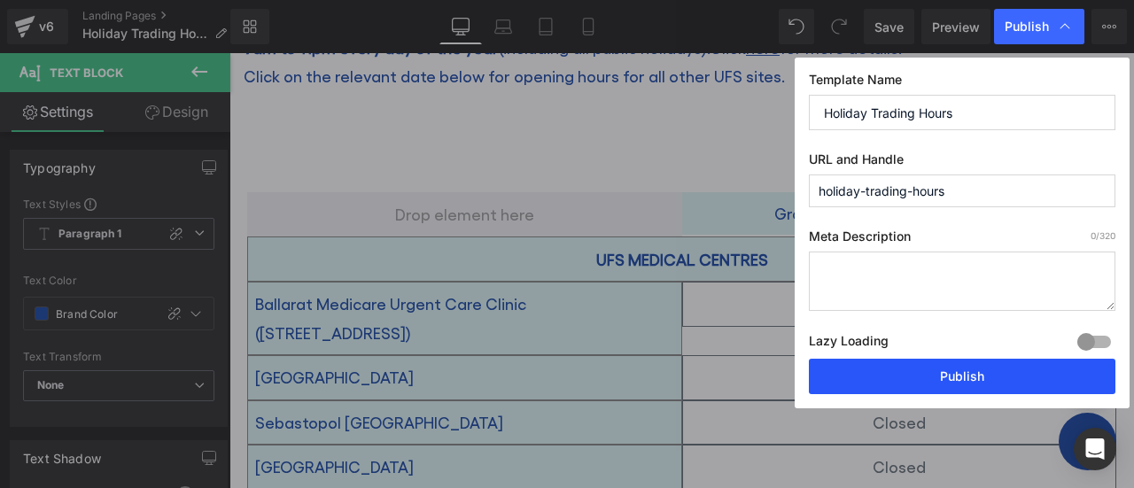
click at [975, 365] on button "Publish" at bounding box center [962, 376] width 306 height 35
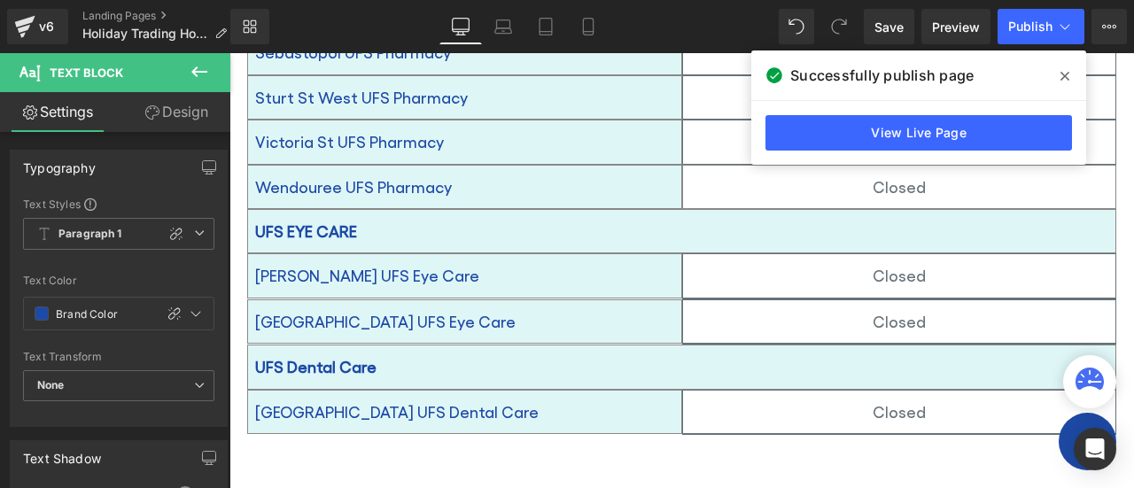
scroll to position [1741, 0]
